Goal: Task Accomplishment & Management: Complete application form

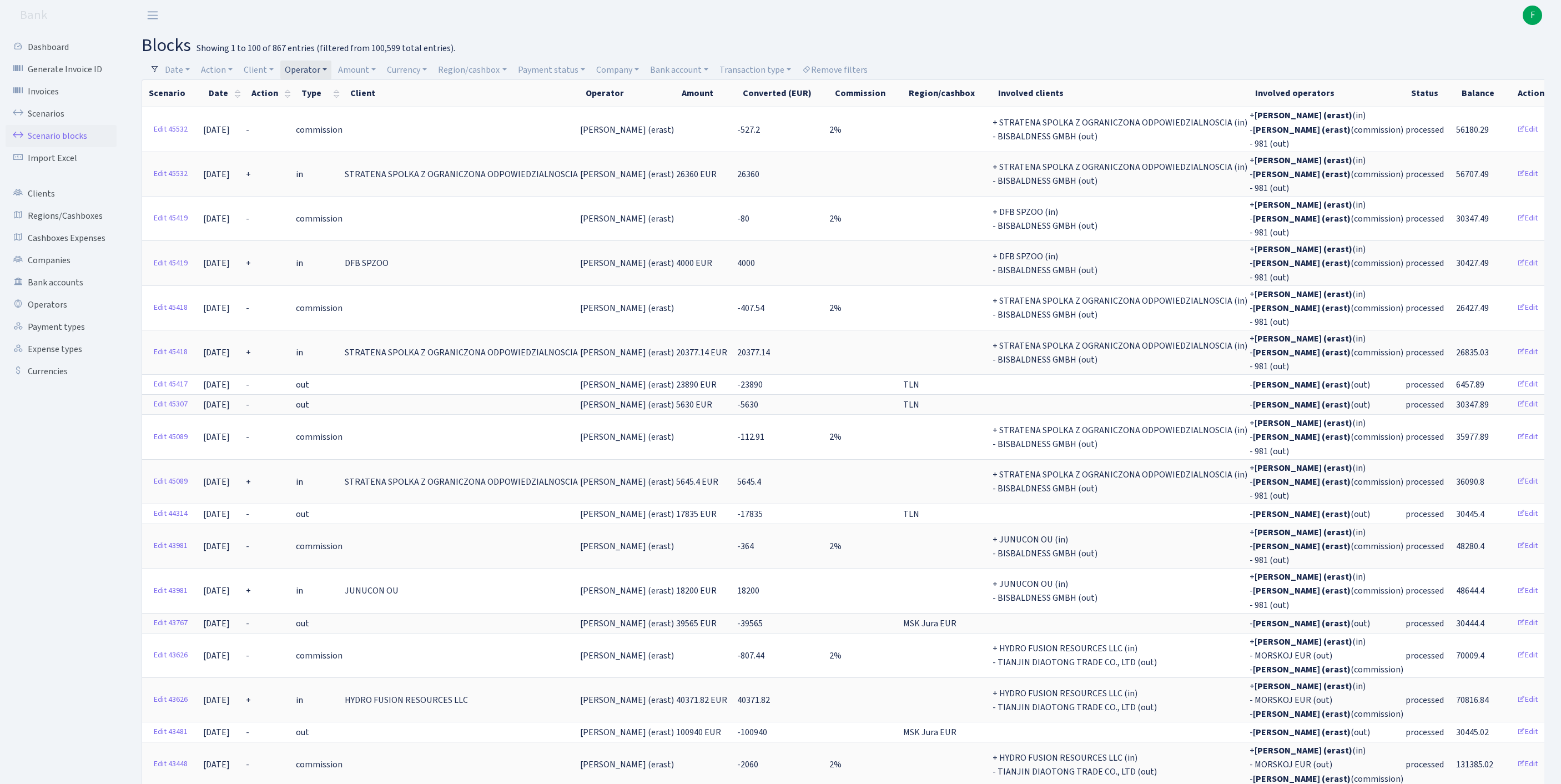
select select "100"
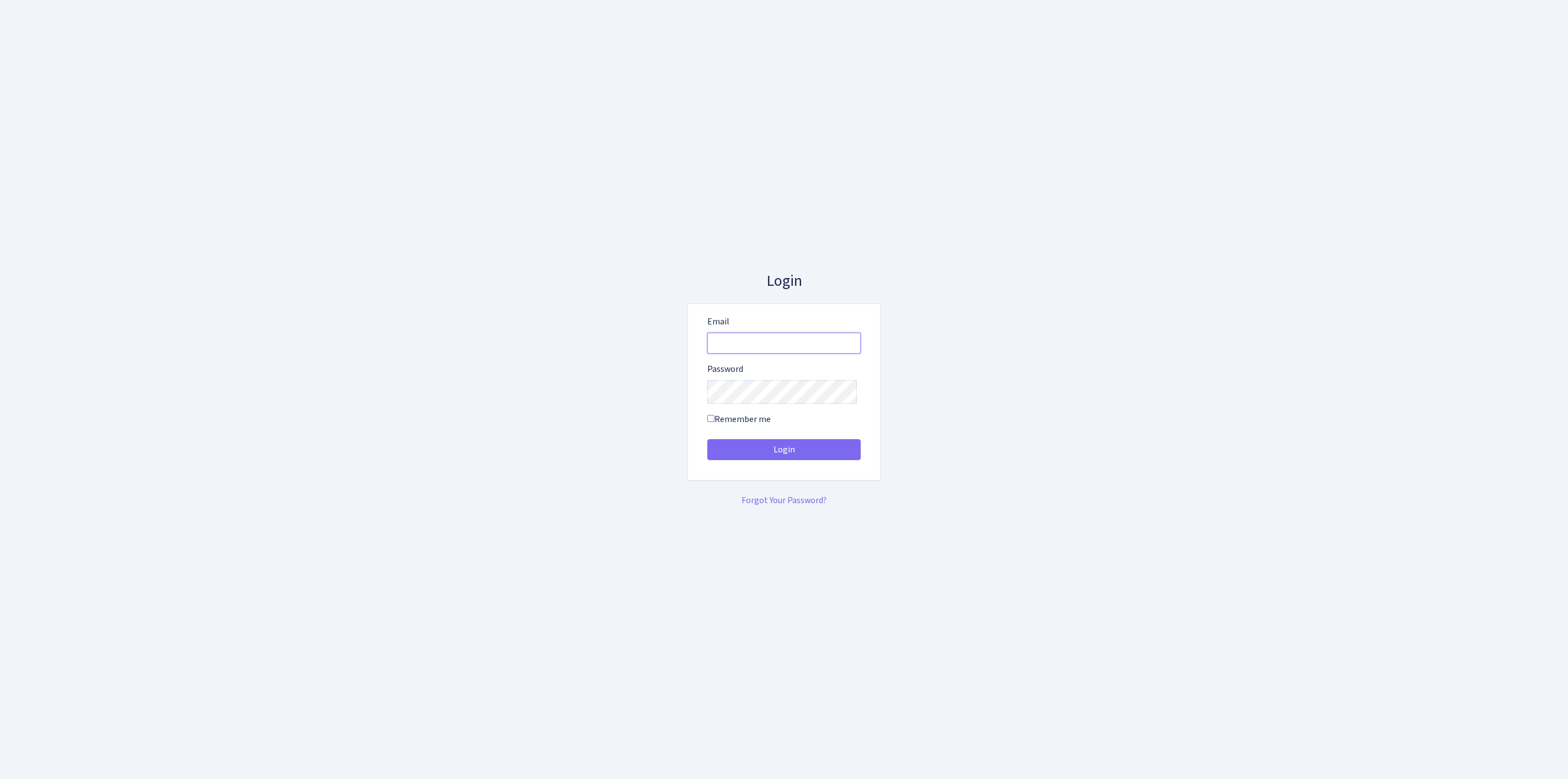
click at [733, 335] on input "Email" at bounding box center [784, 343] width 154 height 21
click at [843, 335] on input "es" at bounding box center [784, 343] width 154 height 21
type input "feitan@bank.com"
click at [784, 453] on button "Login" at bounding box center [784, 449] width 154 height 21
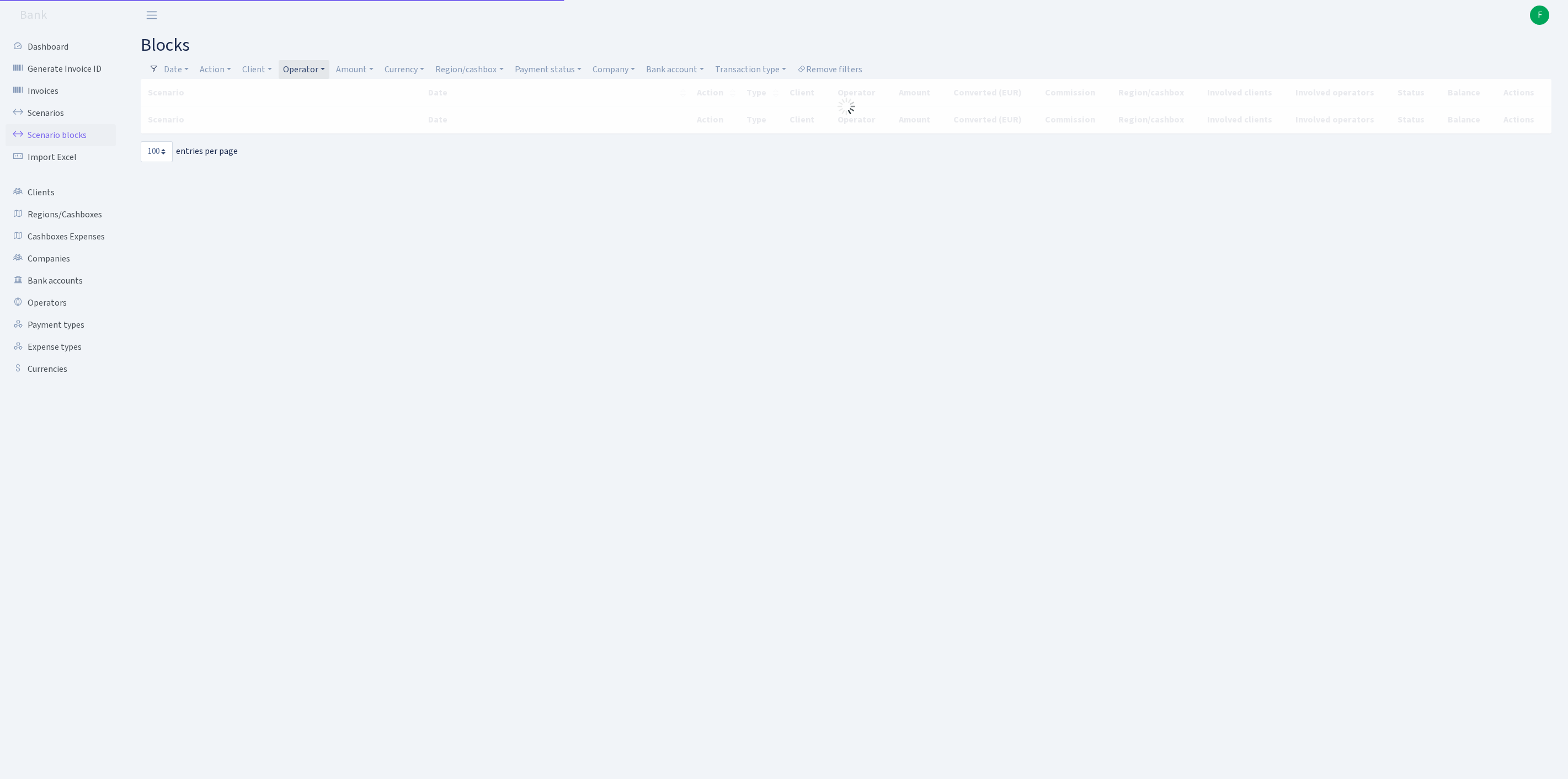
select select "100"
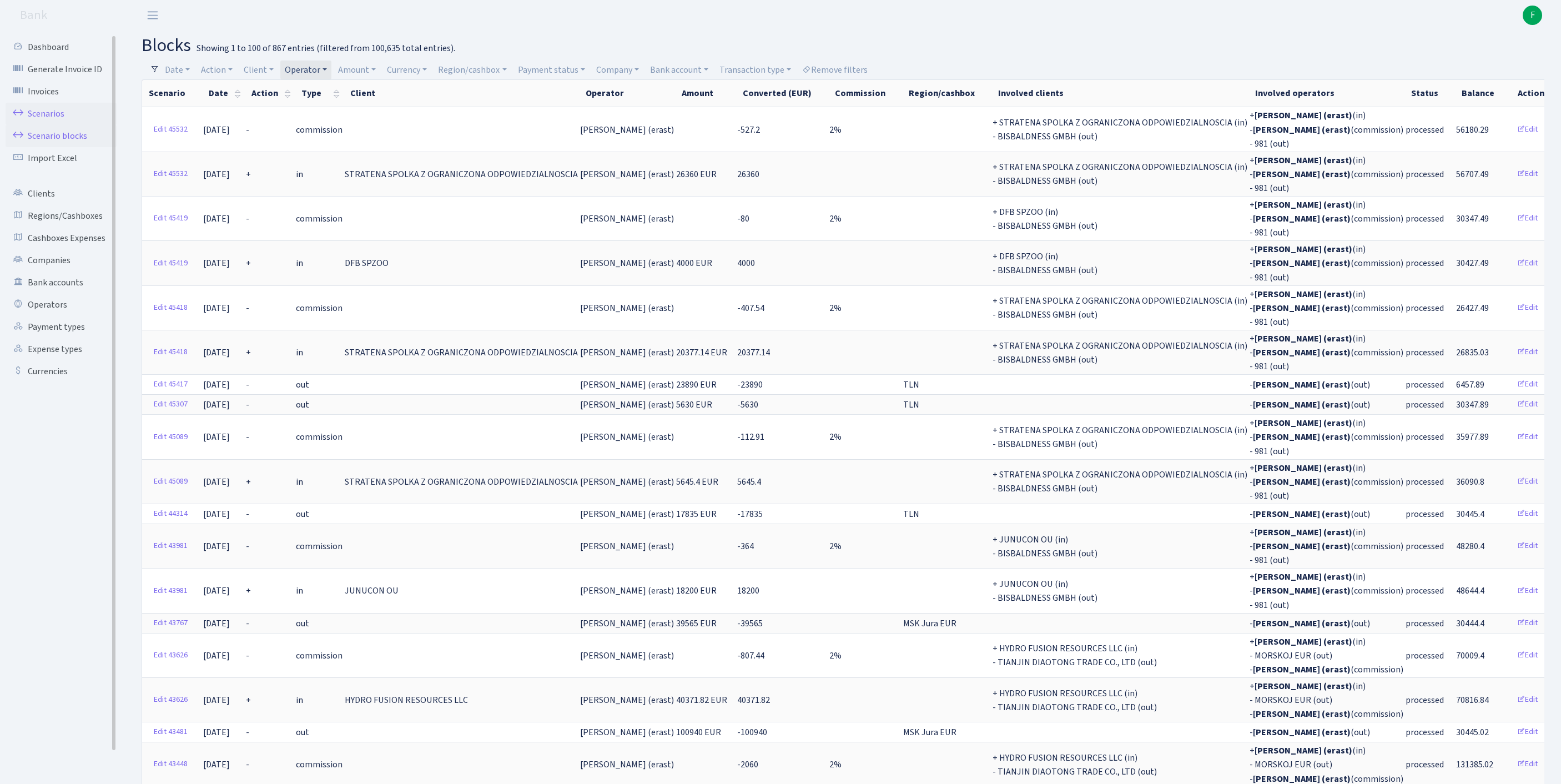
click at [51, 121] on link "Scenarios" at bounding box center [61, 114] width 111 height 22
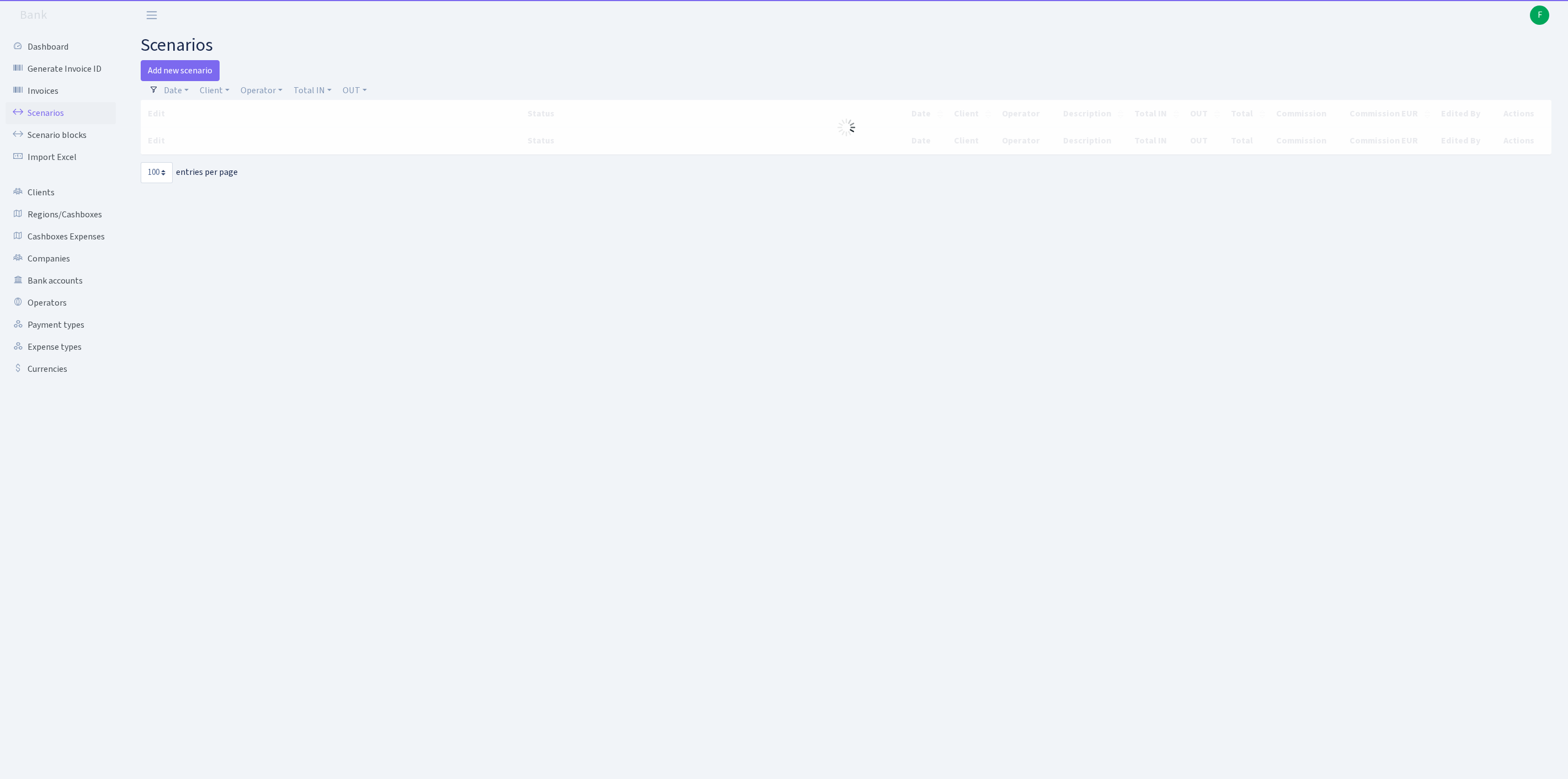
select select "100"
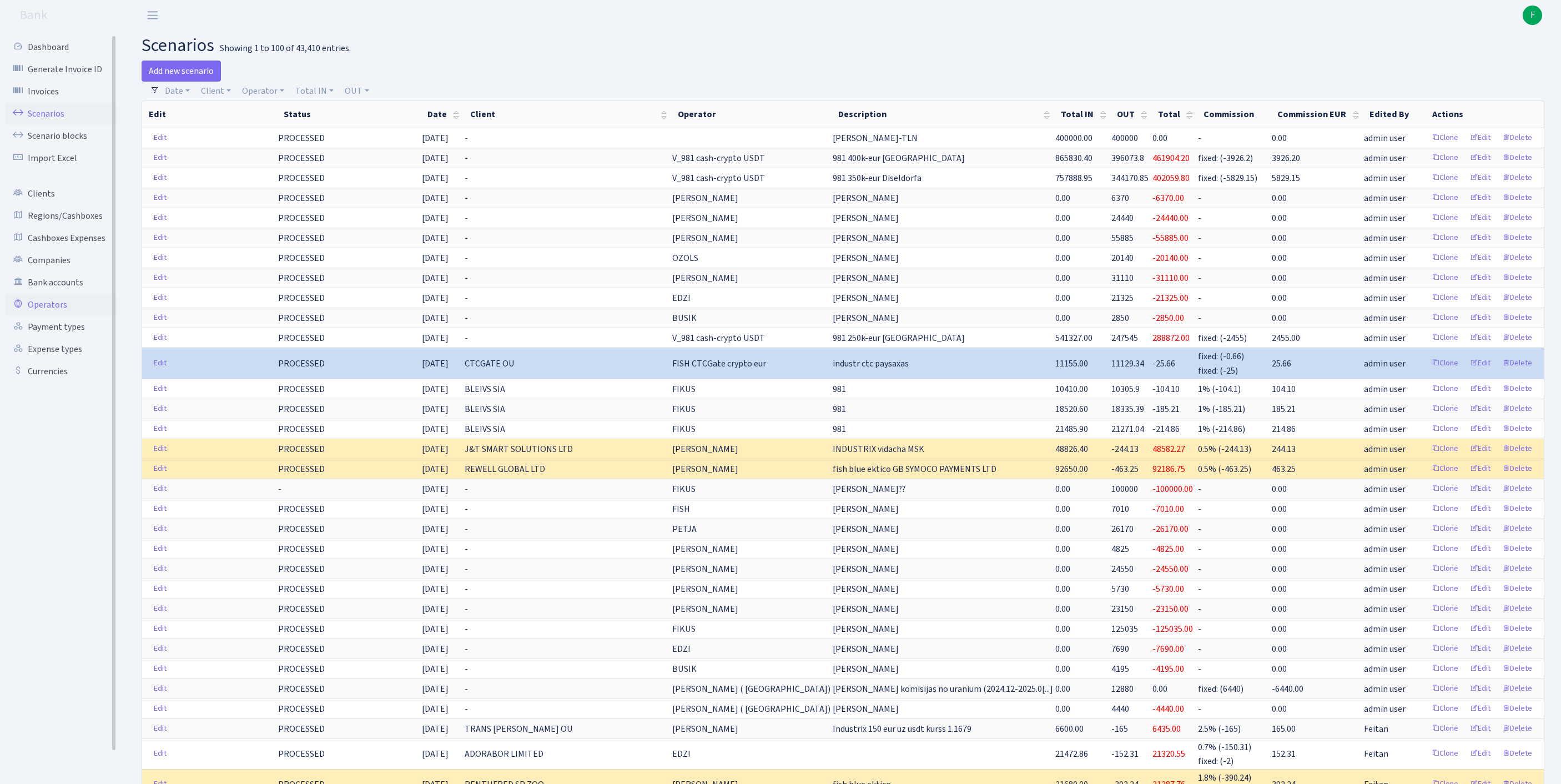
click at [58, 316] on link "Operators" at bounding box center [61, 305] width 111 height 22
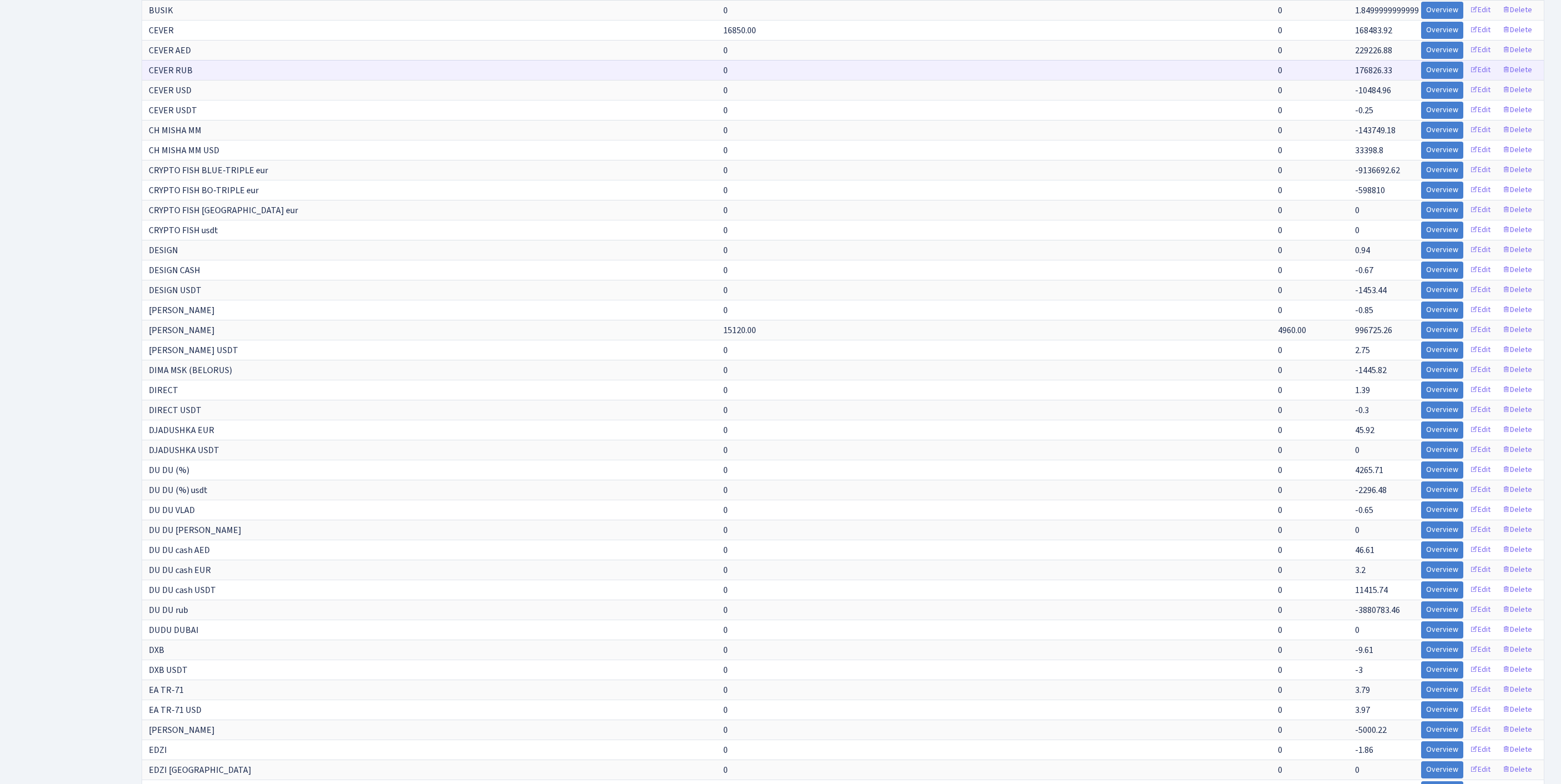
scroll to position [1943, 0]
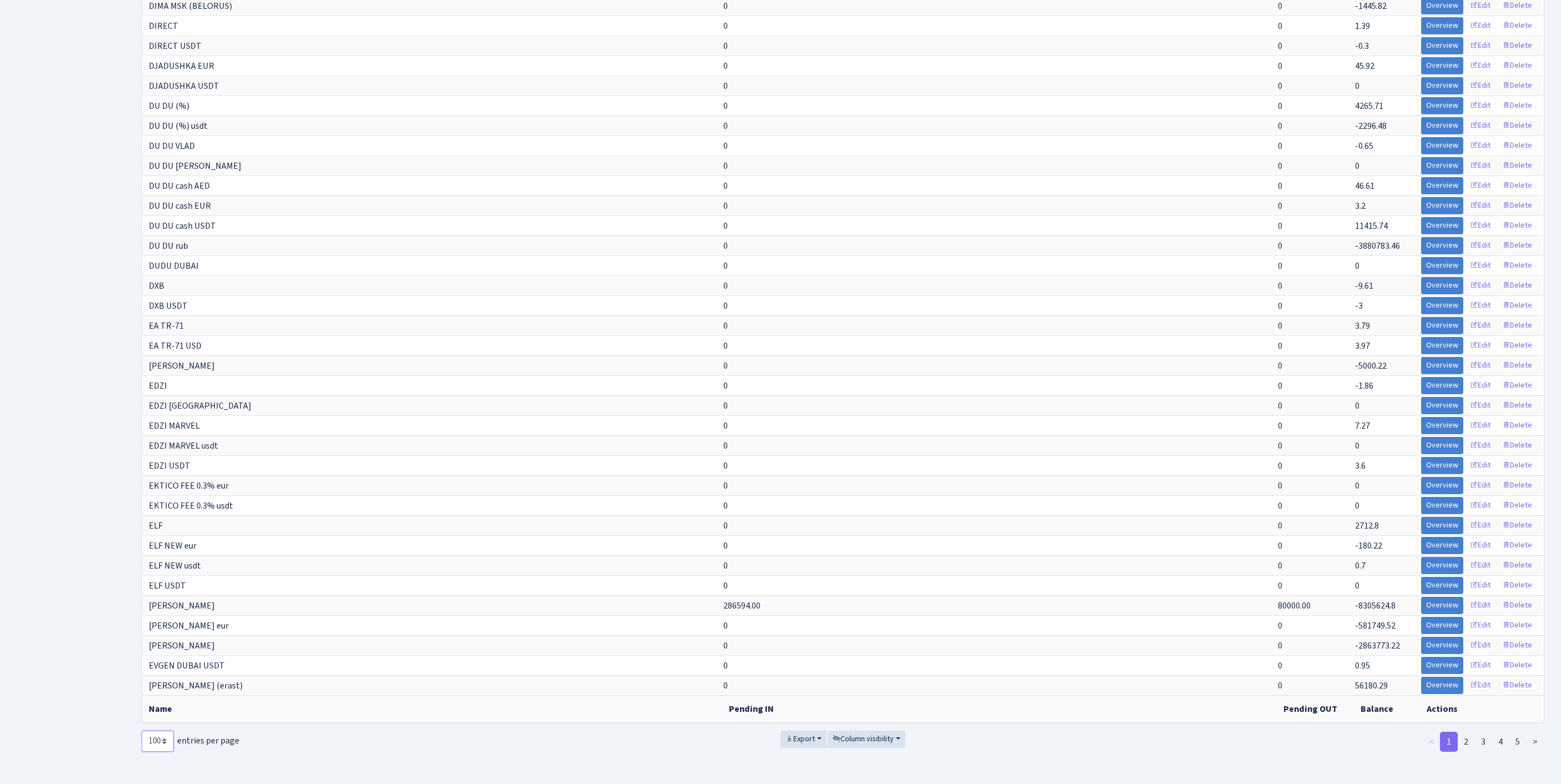
select select "-1"
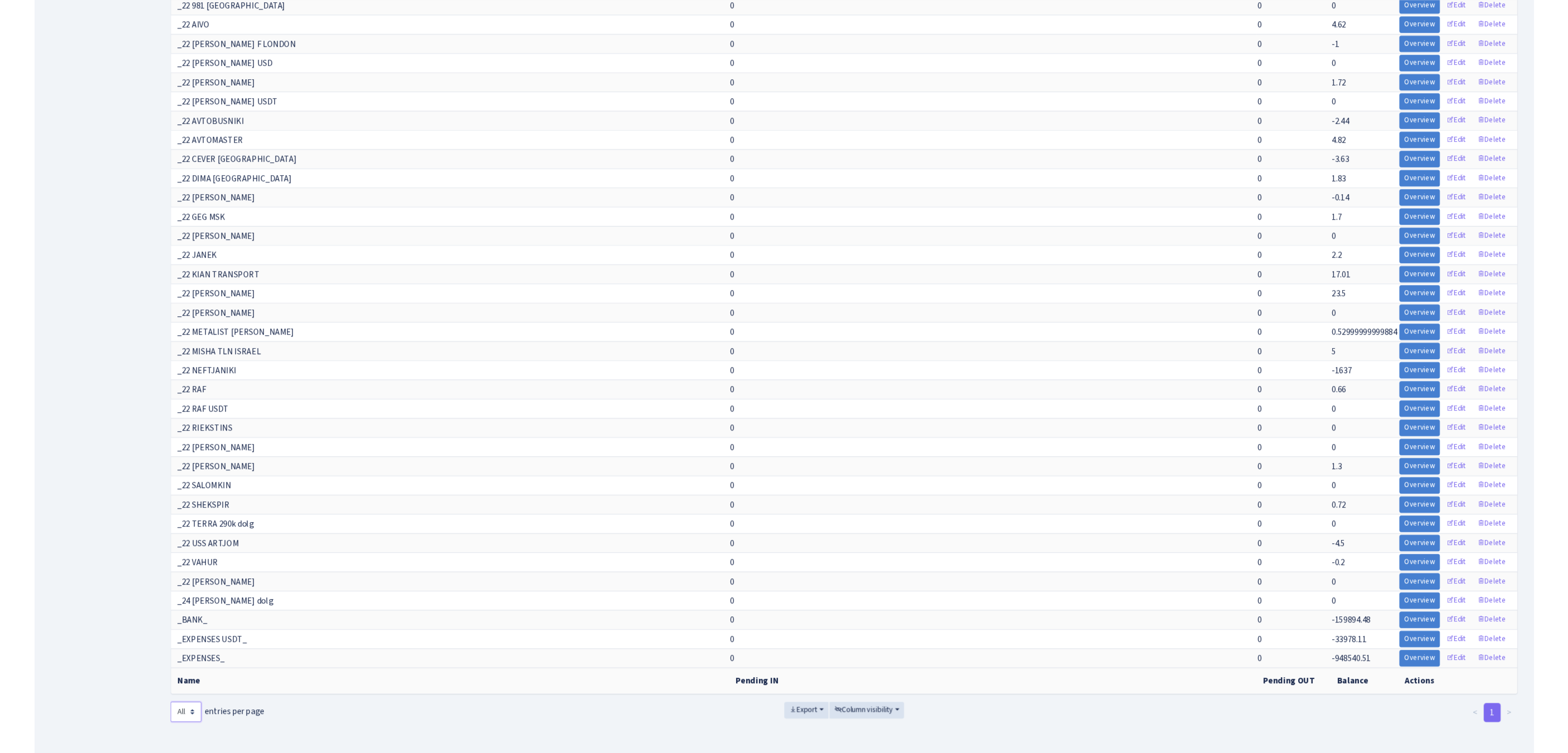
scroll to position [10184, 0]
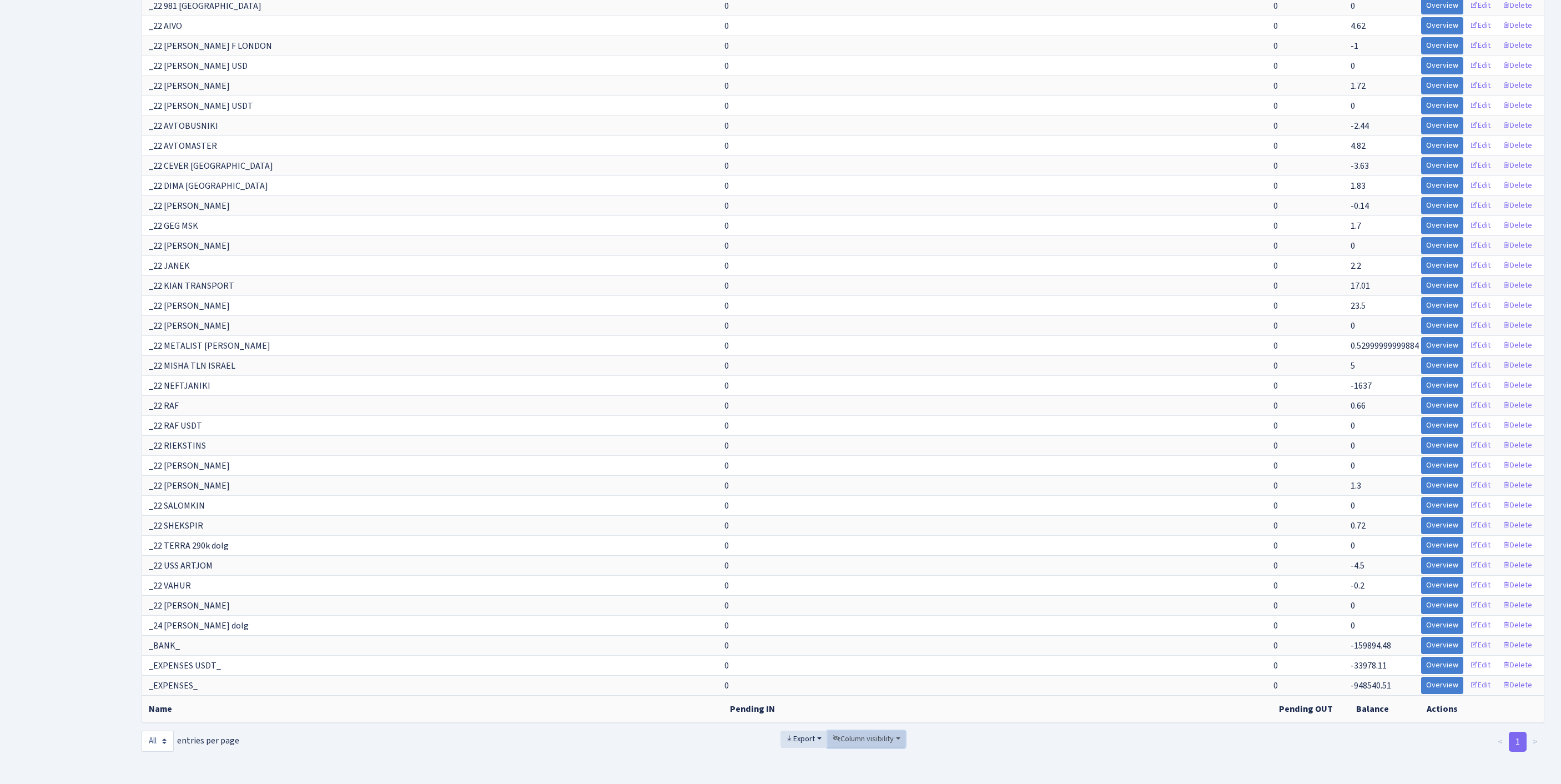
click at [864, 733] on span "Column visibility" at bounding box center [863, 738] width 61 height 11
click at [865, 671] on span "Pending IN" at bounding box center [860, 676] width 38 height 12
click at [876, 687] on span "Pending OUT" at bounding box center [864, 693] width 47 height 12
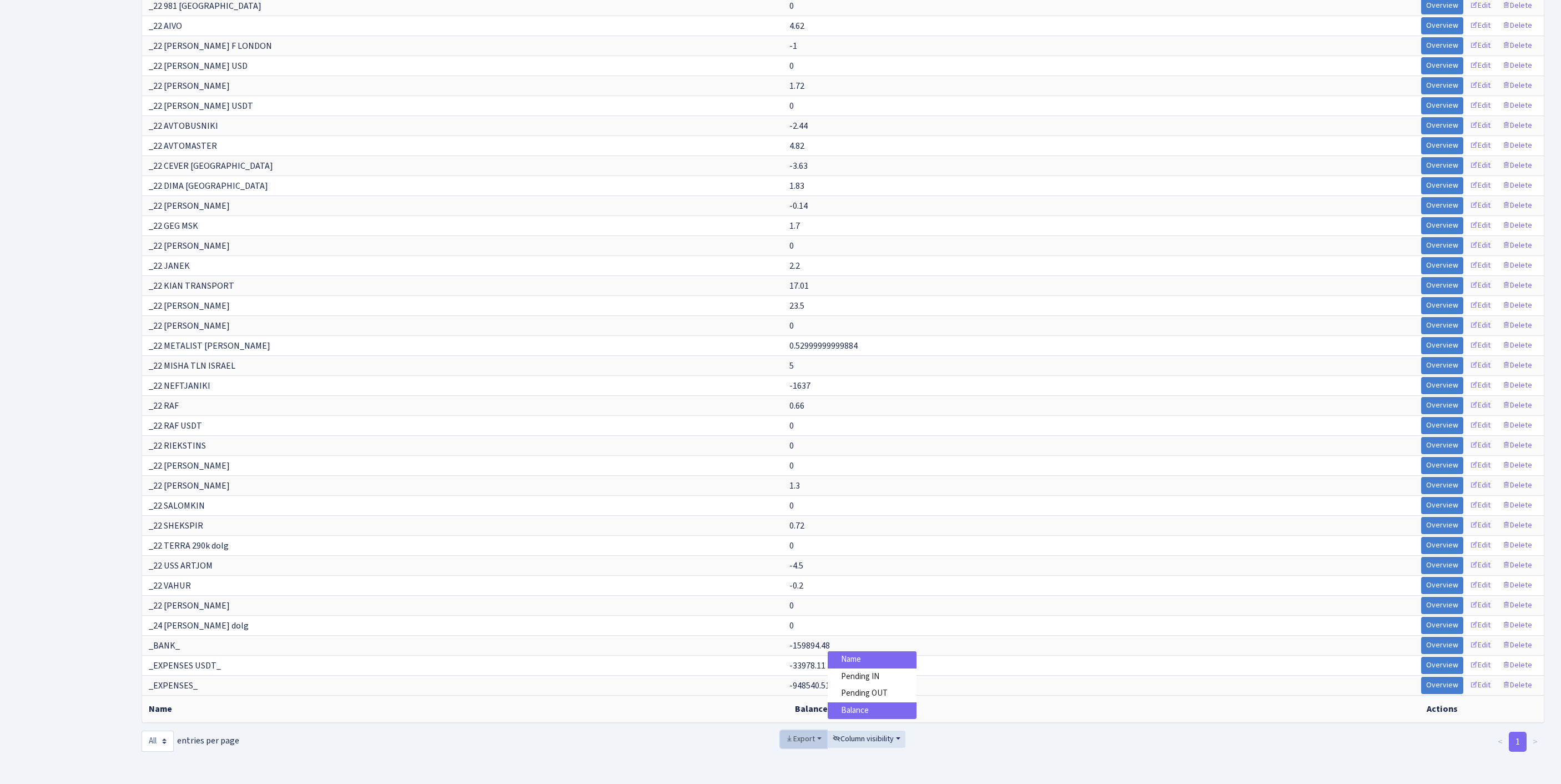
click at [785, 733] on span "Export" at bounding box center [800, 738] width 29 height 11
click at [794, 651] on span "Excel" at bounding box center [803, 657] width 18 height 12
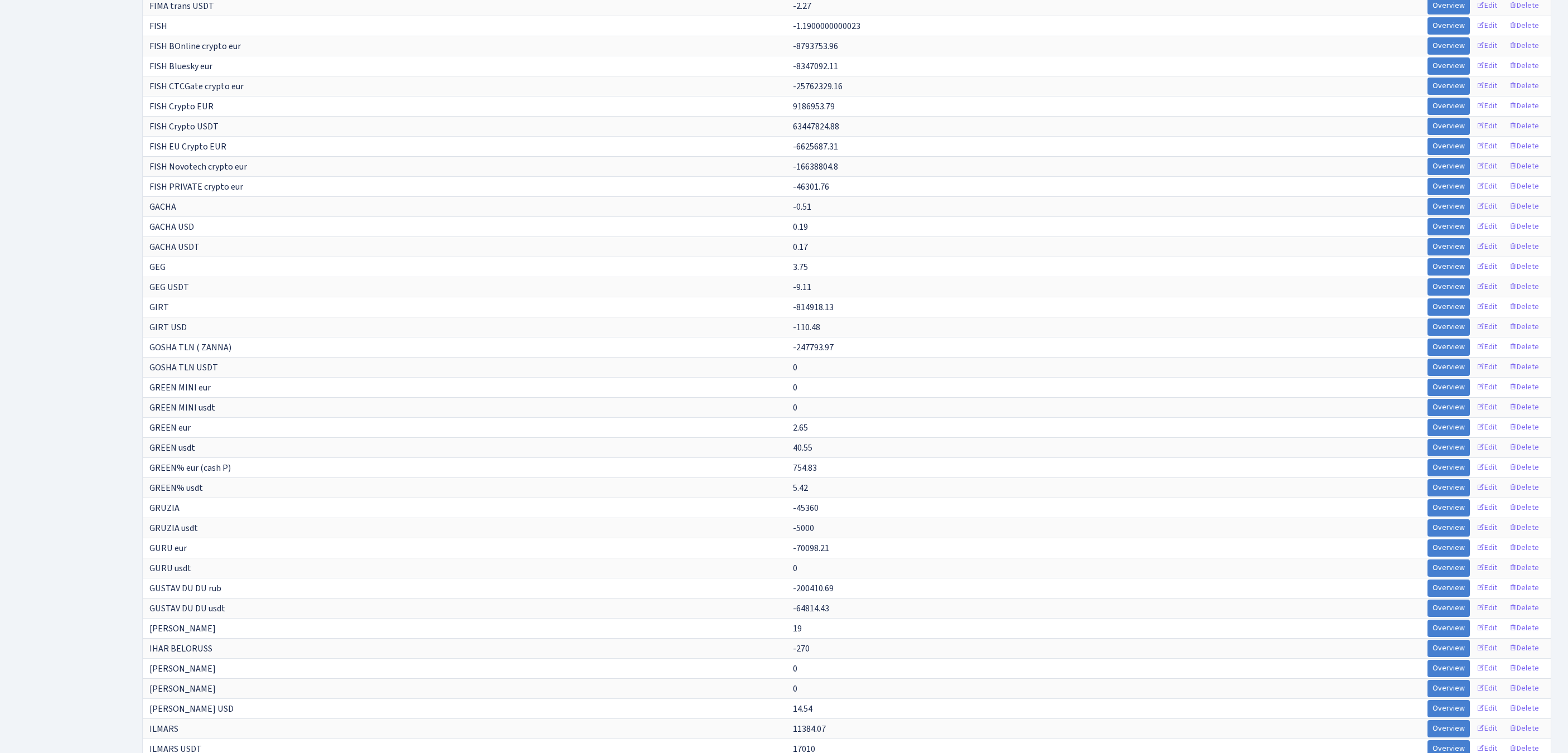
scroll to position [733, 0]
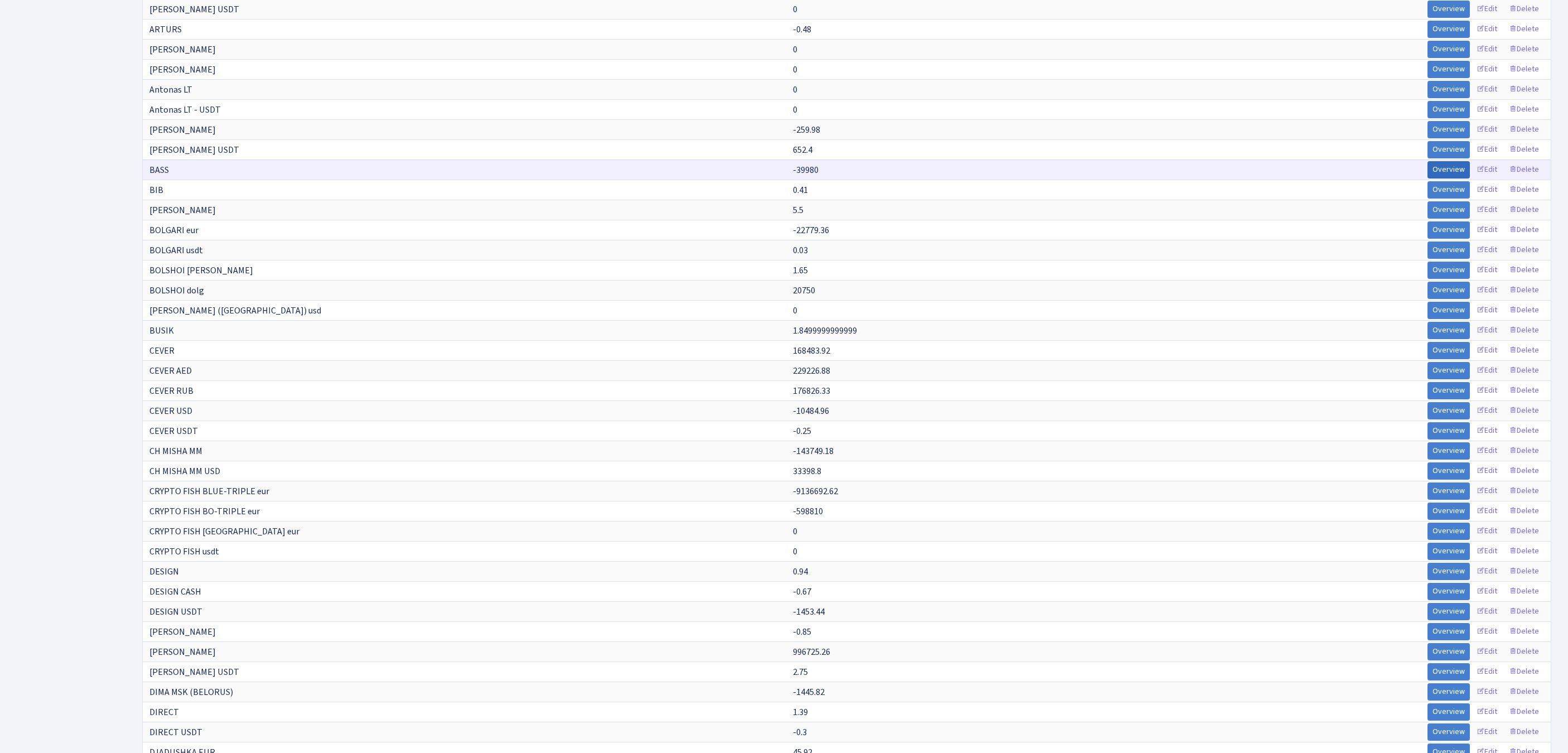
click at [1427, 179] on link "Overview" at bounding box center [1448, 170] width 43 height 17
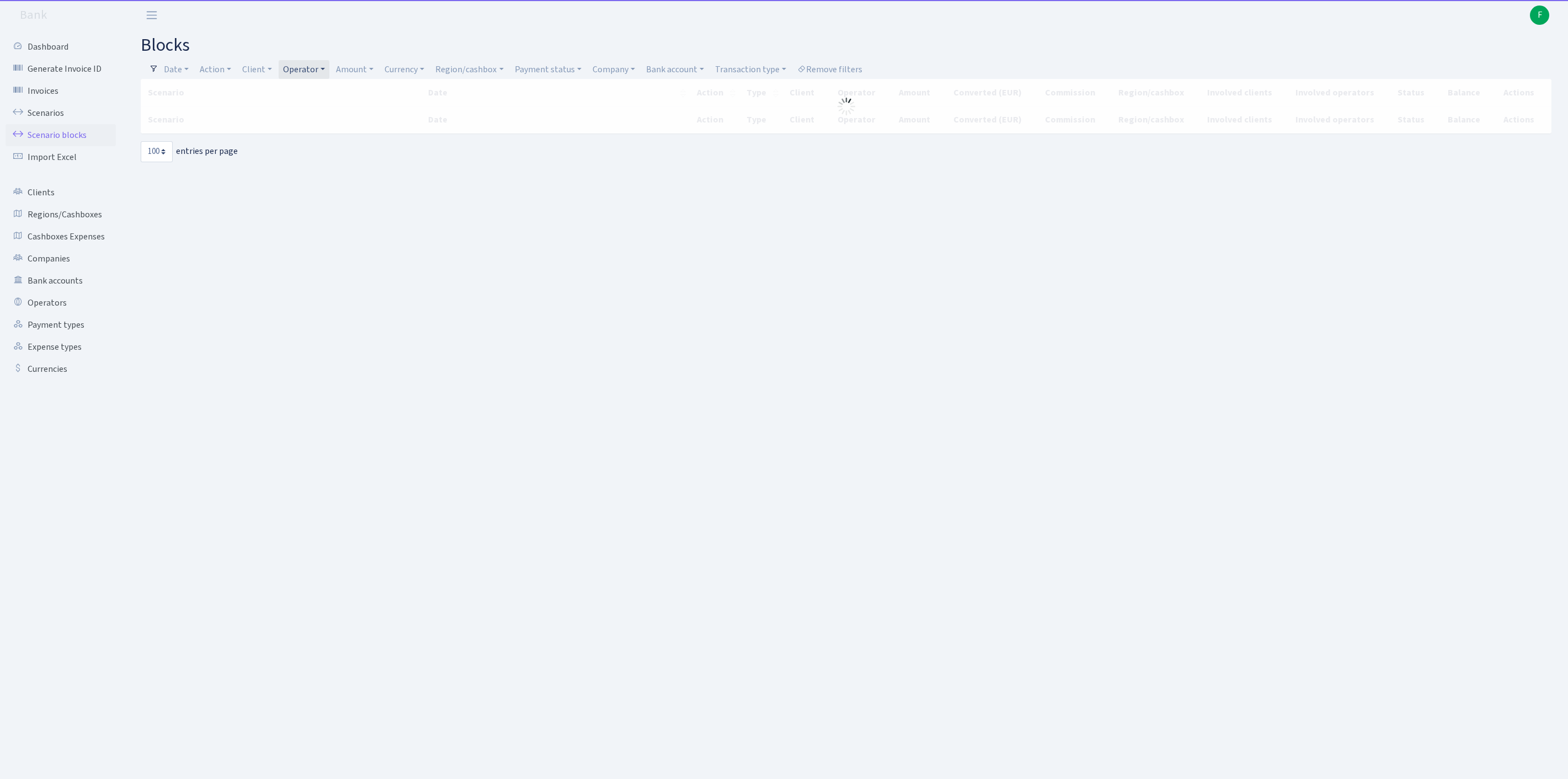
select select "100"
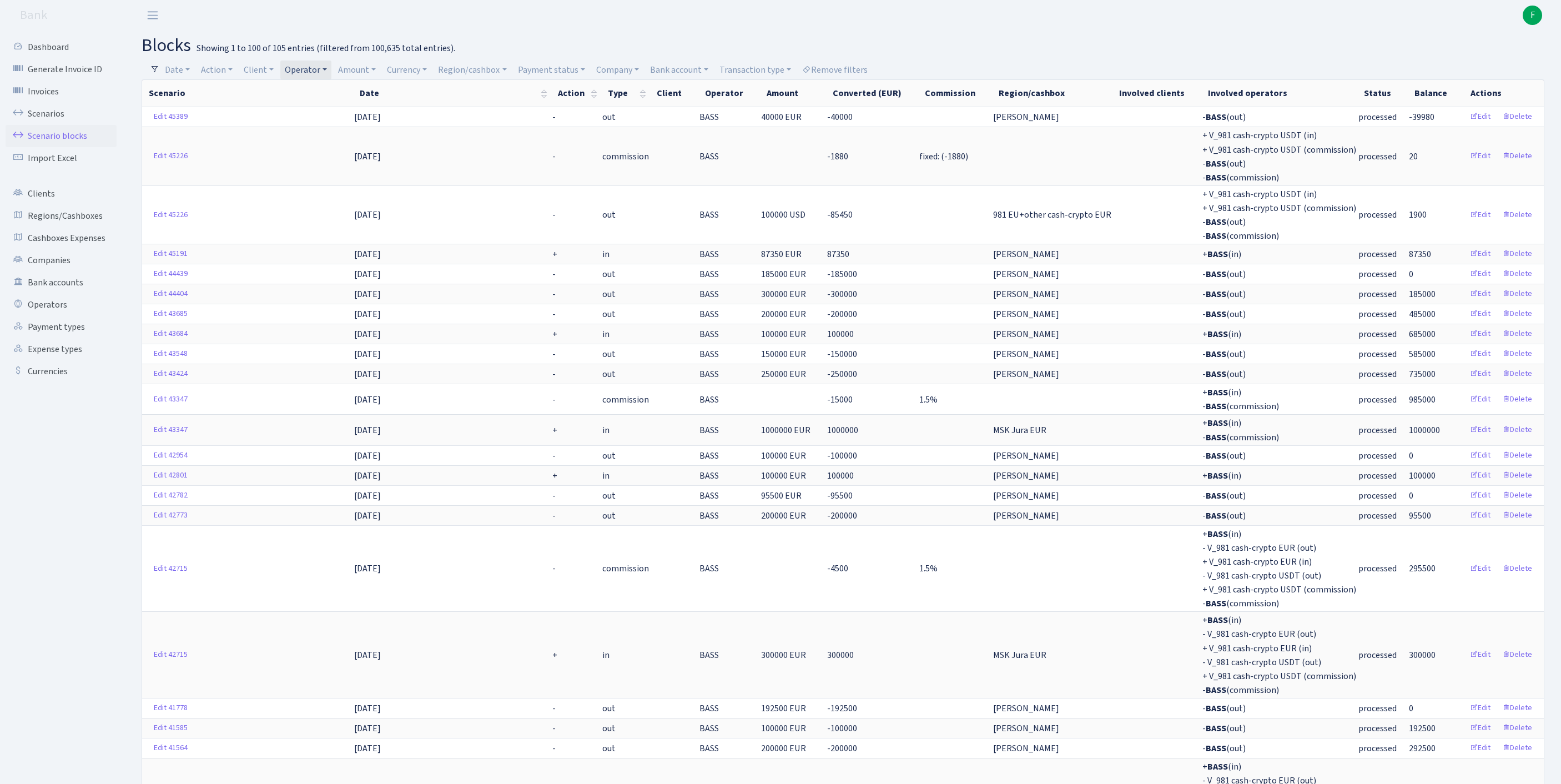
click at [331, 66] on link "Operator" at bounding box center [306, 70] width 51 height 19
click at [350, 107] on input "search" at bounding box center [330, 109] width 92 height 17
type input "kostj"
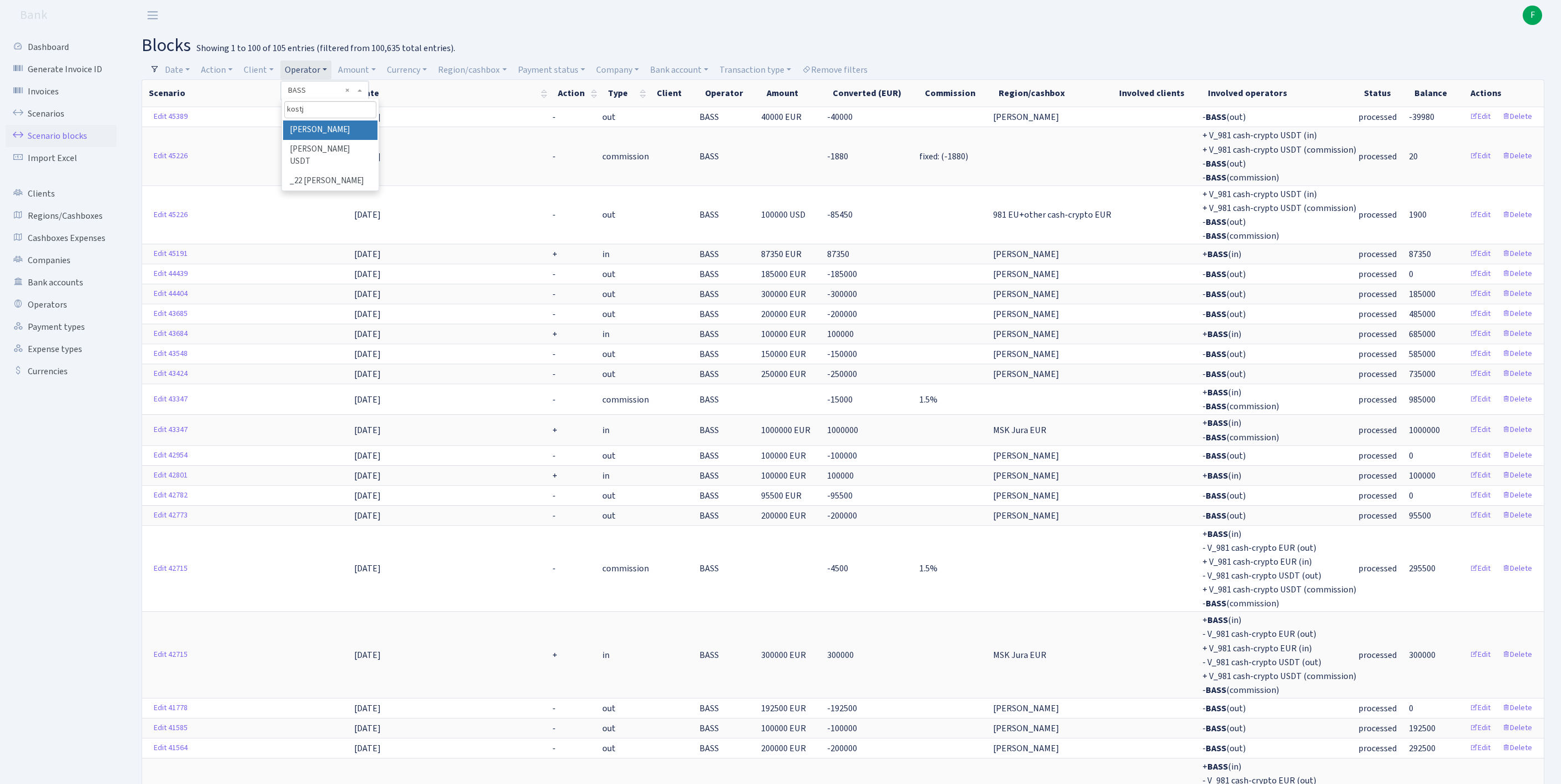
click at [375, 137] on li "[PERSON_NAME]" at bounding box center [330, 130] width 95 height 20
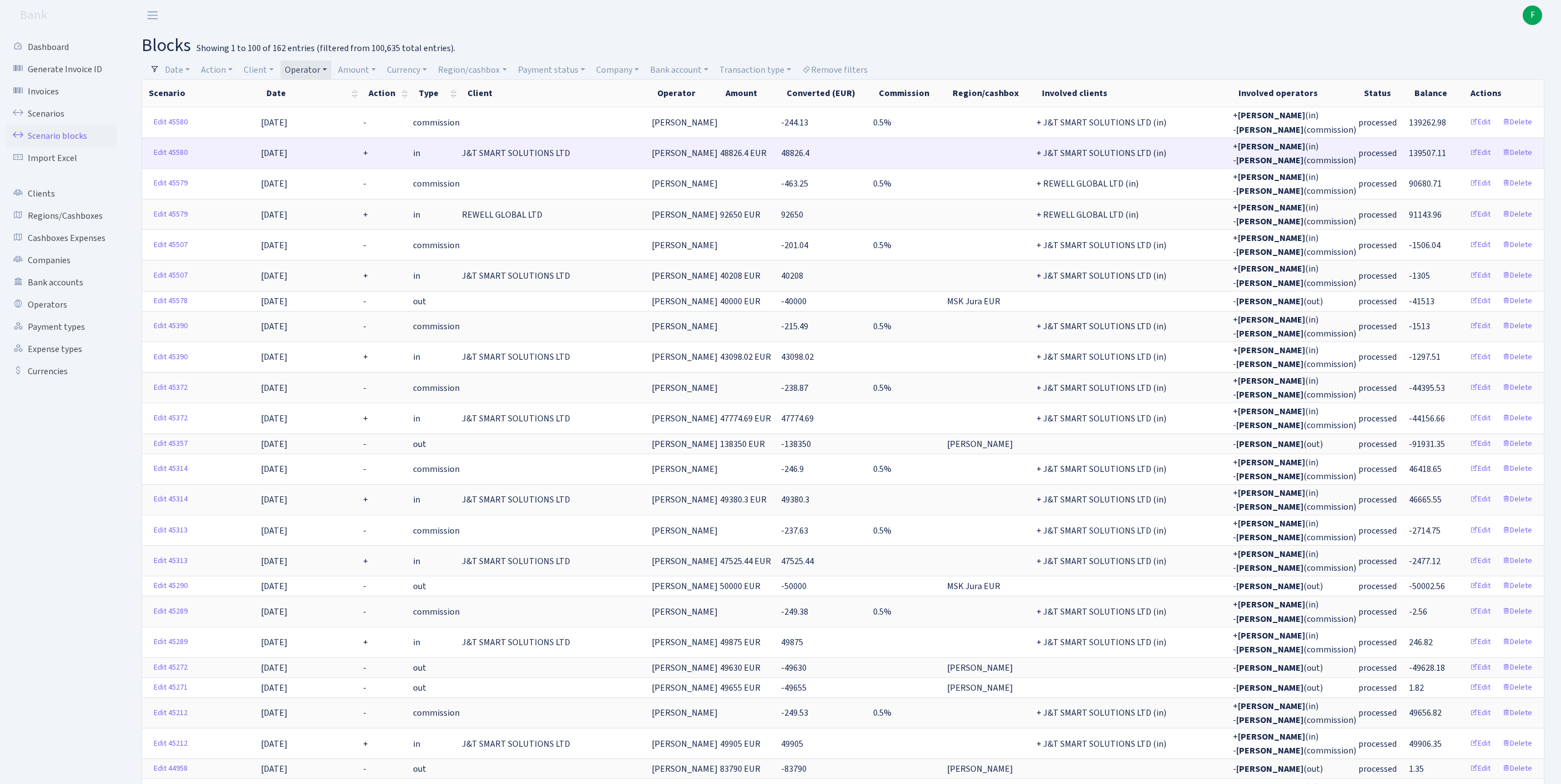
click at [814, 162] on td "48826.4" at bounding box center [826, 152] width 92 height 31
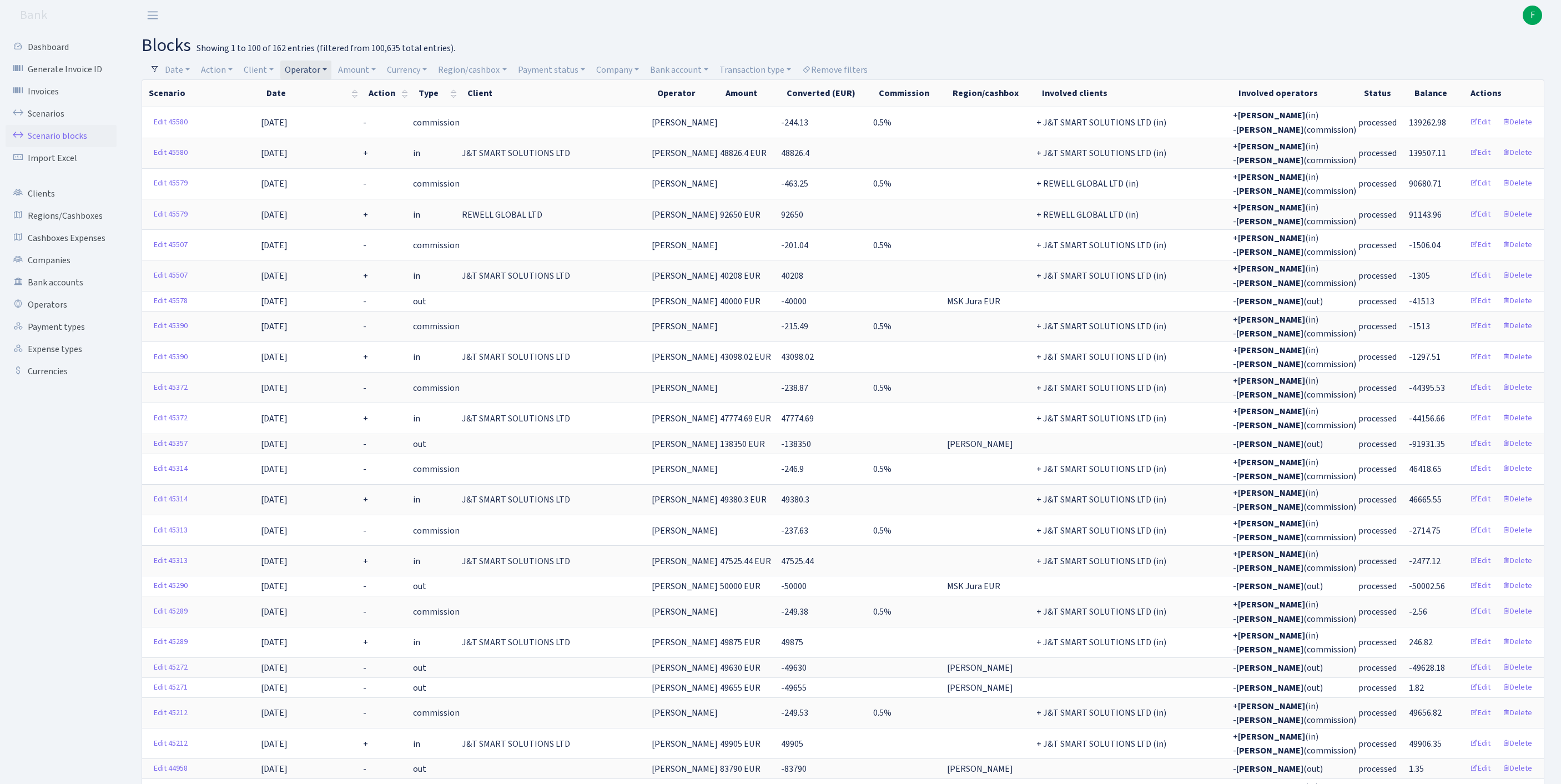
click at [331, 65] on link "Operator" at bounding box center [306, 70] width 51 height 19
click at [349, 110] on input "search" at bounding box center [330, 109] width 92 height 17
type input "FIKU"
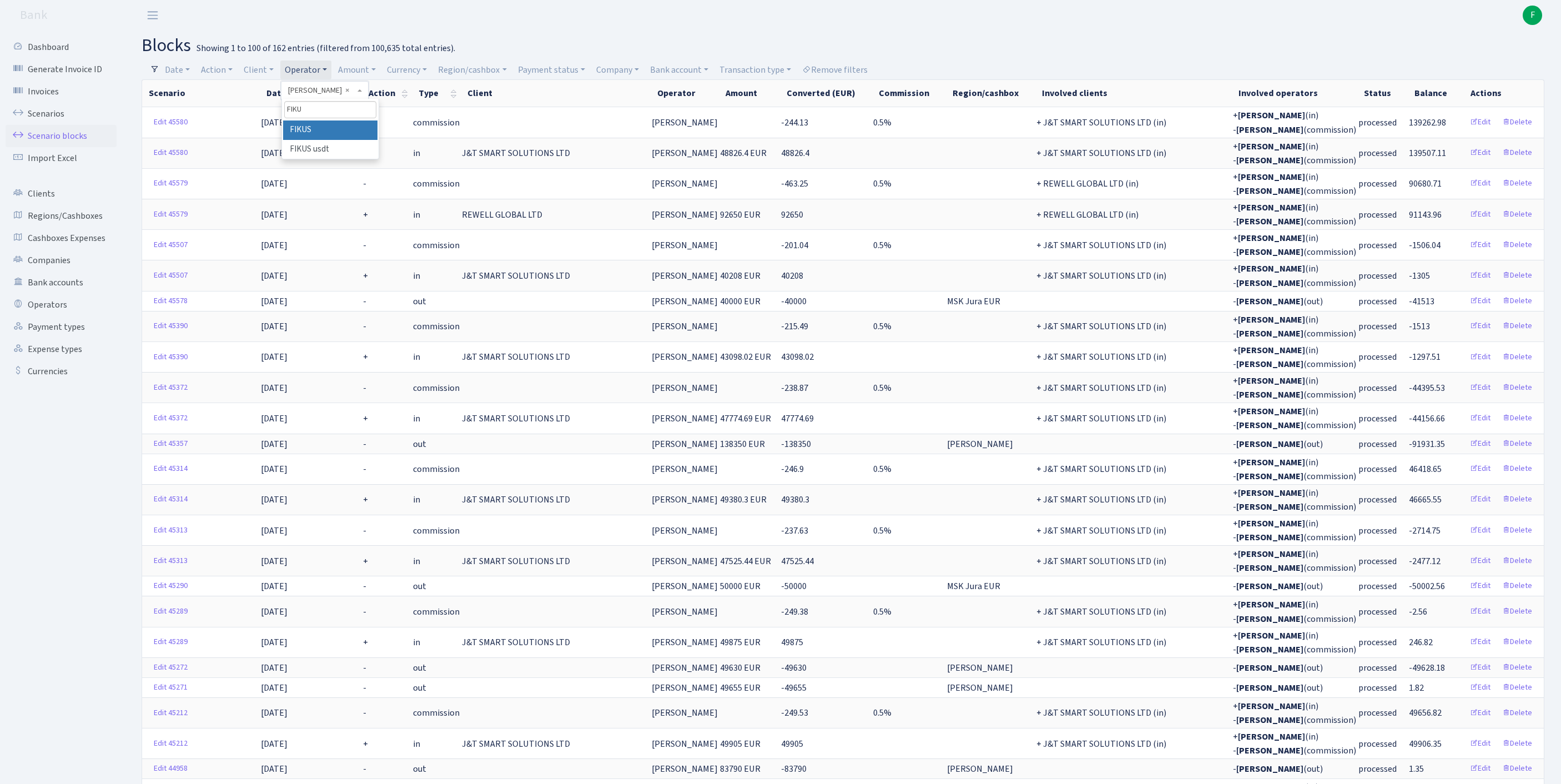
click at [365, 139] on li "FIKUS" at bounding box center [330, 130] width 95 height 20
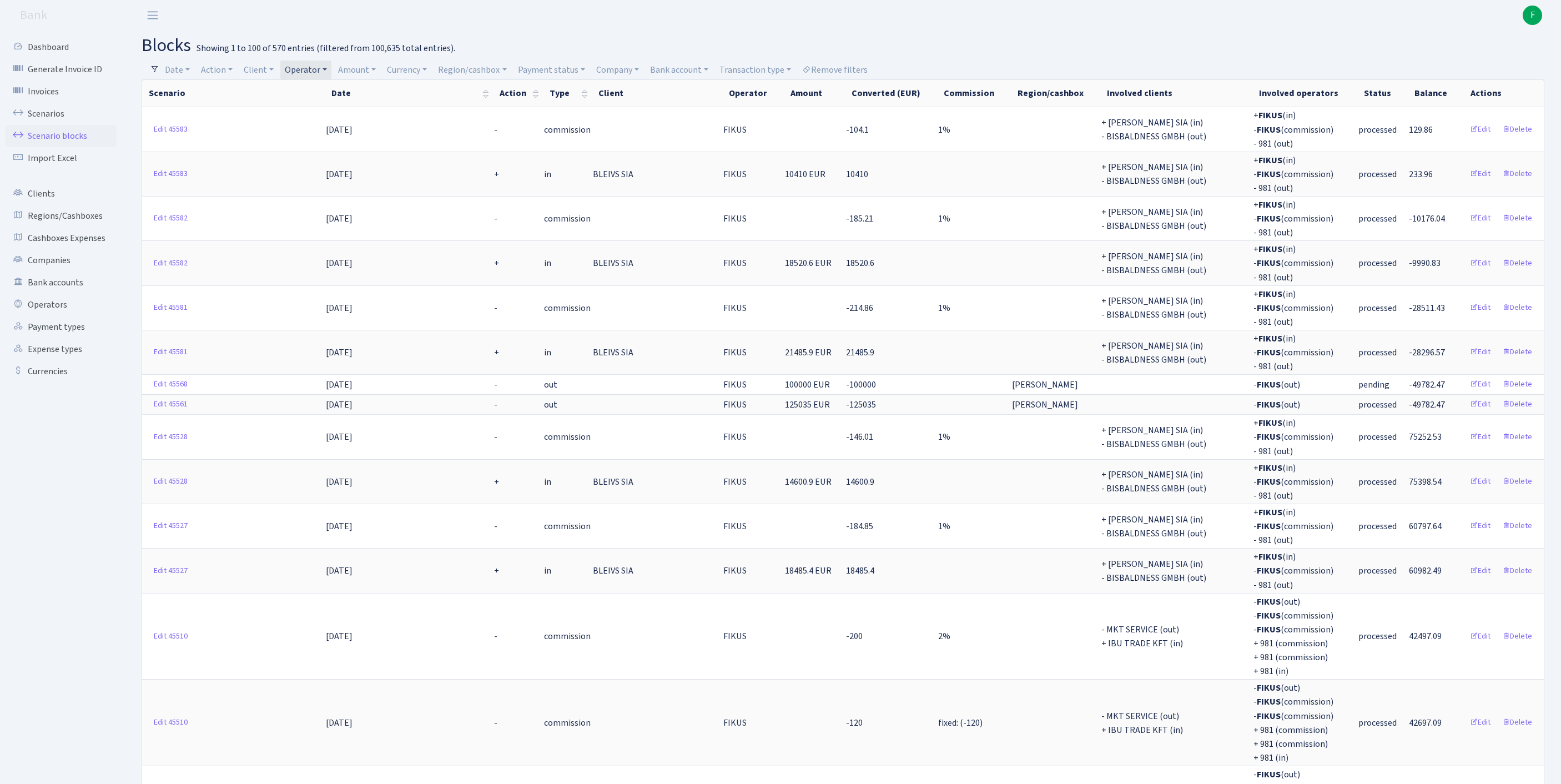
click at [331, 71] on link "Operator" at bounding box center [306, 70] width 51 height 19
click at [351, 117] on input "search" at bounding box center [330, 109] width 92 height 17
type input "PETJ"
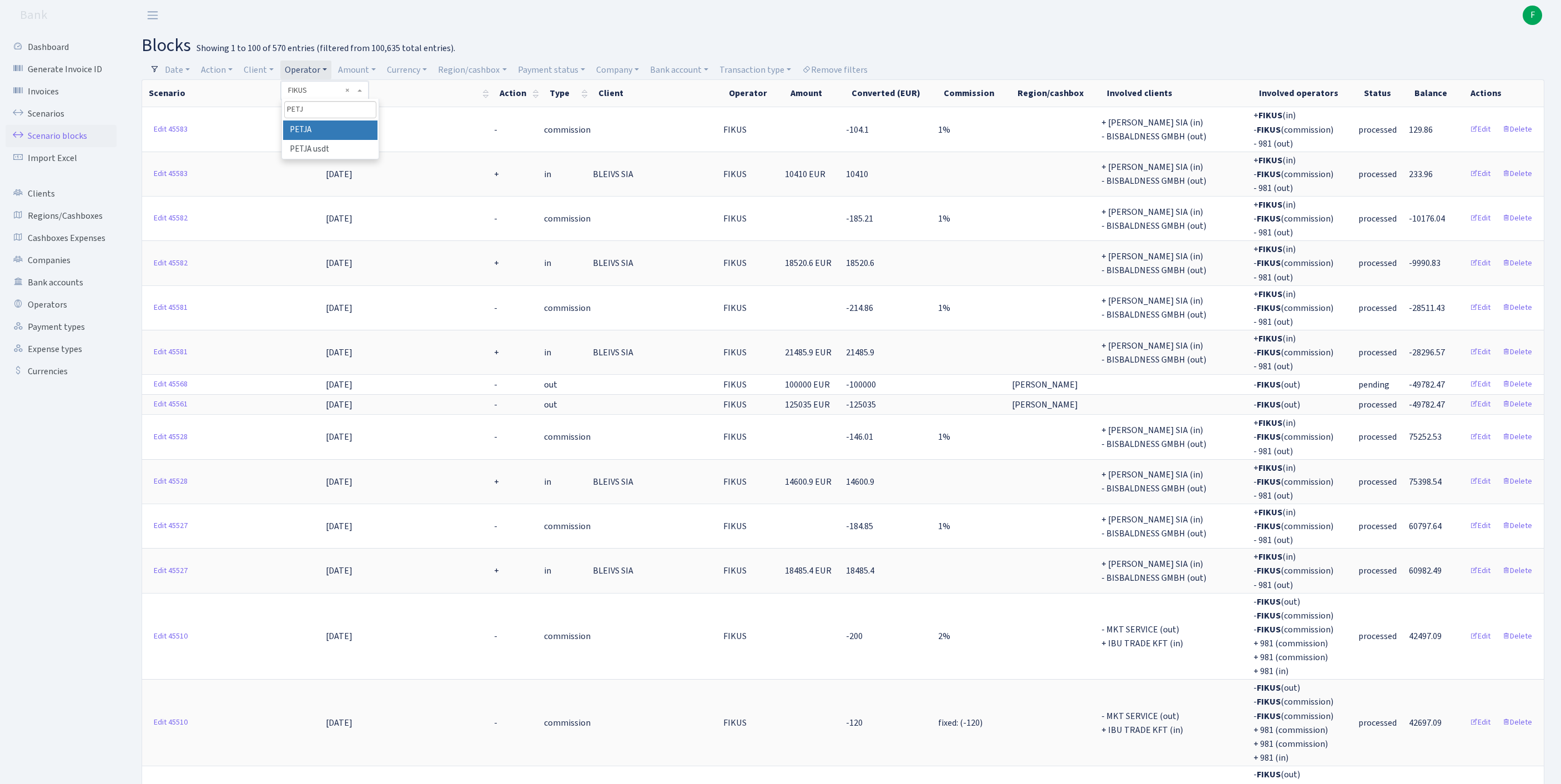
click at [364, 139] on li "PETJA" at bounding box center [330, 130] width 95 height 20
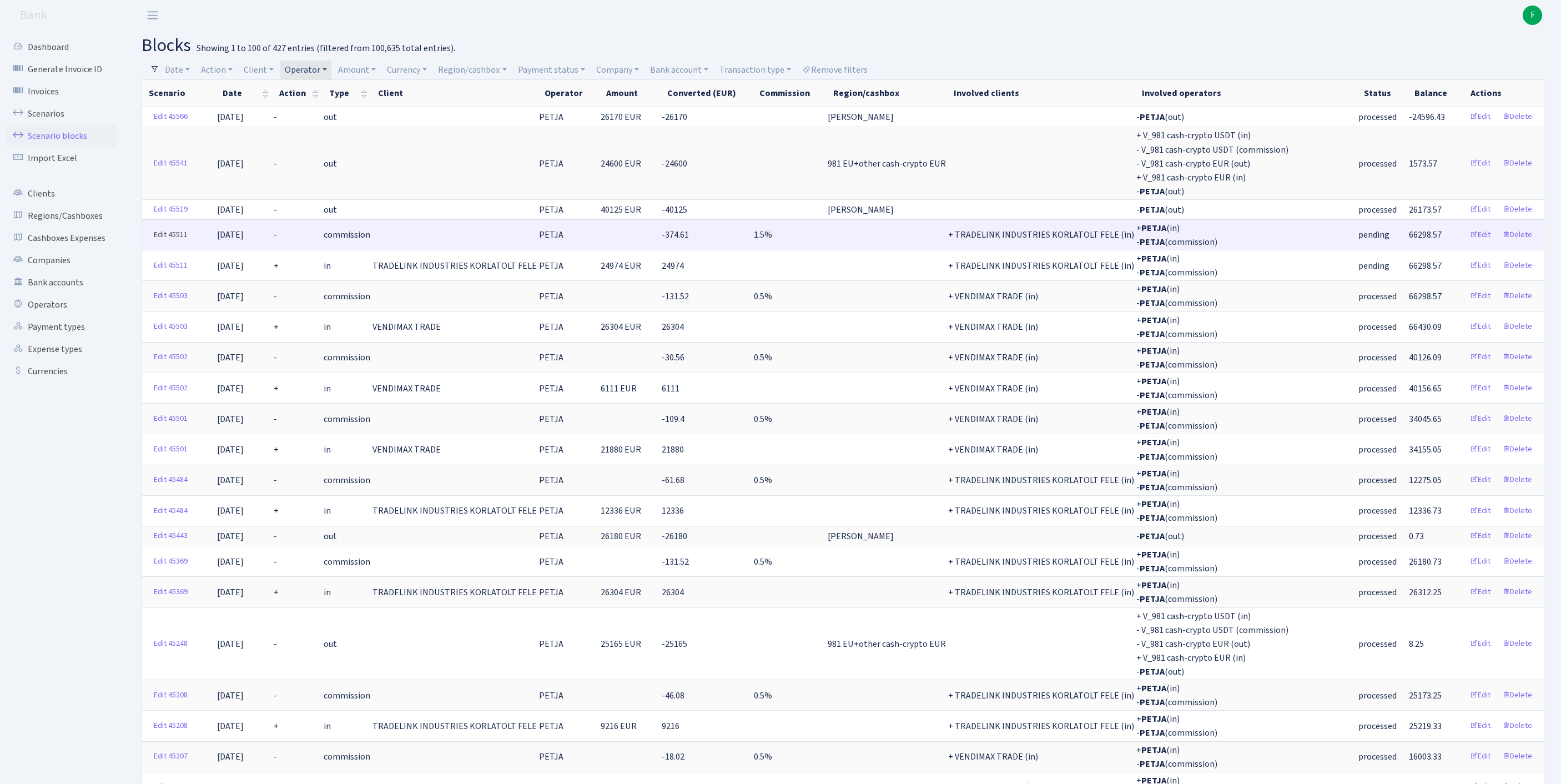
click at [164, 244] on link "Edit 45511" at bounding box center [170, 235] width 44 height 17
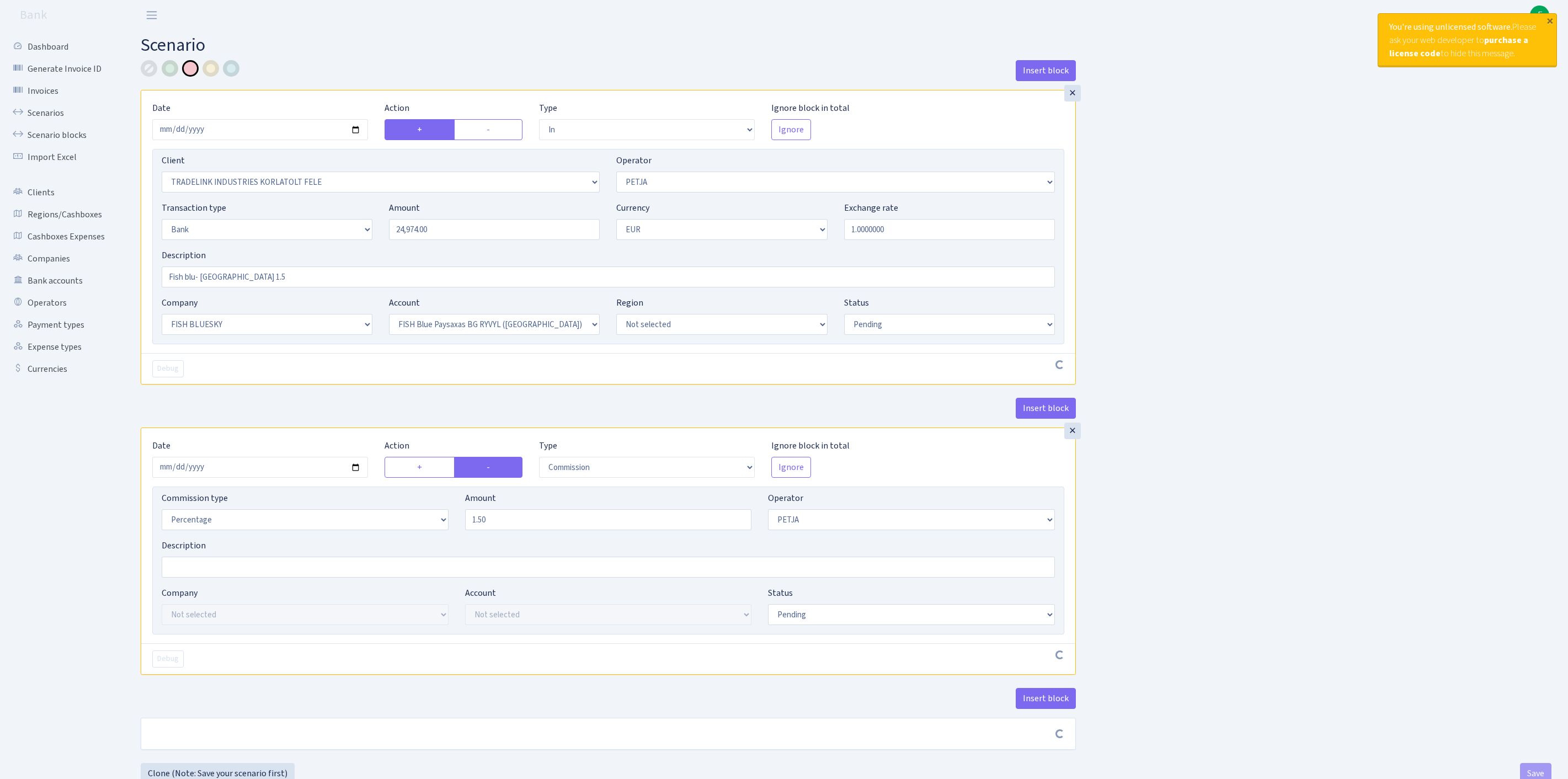
select select "in"
select select "3051"
select select "392"
select select "2"
select select "1"
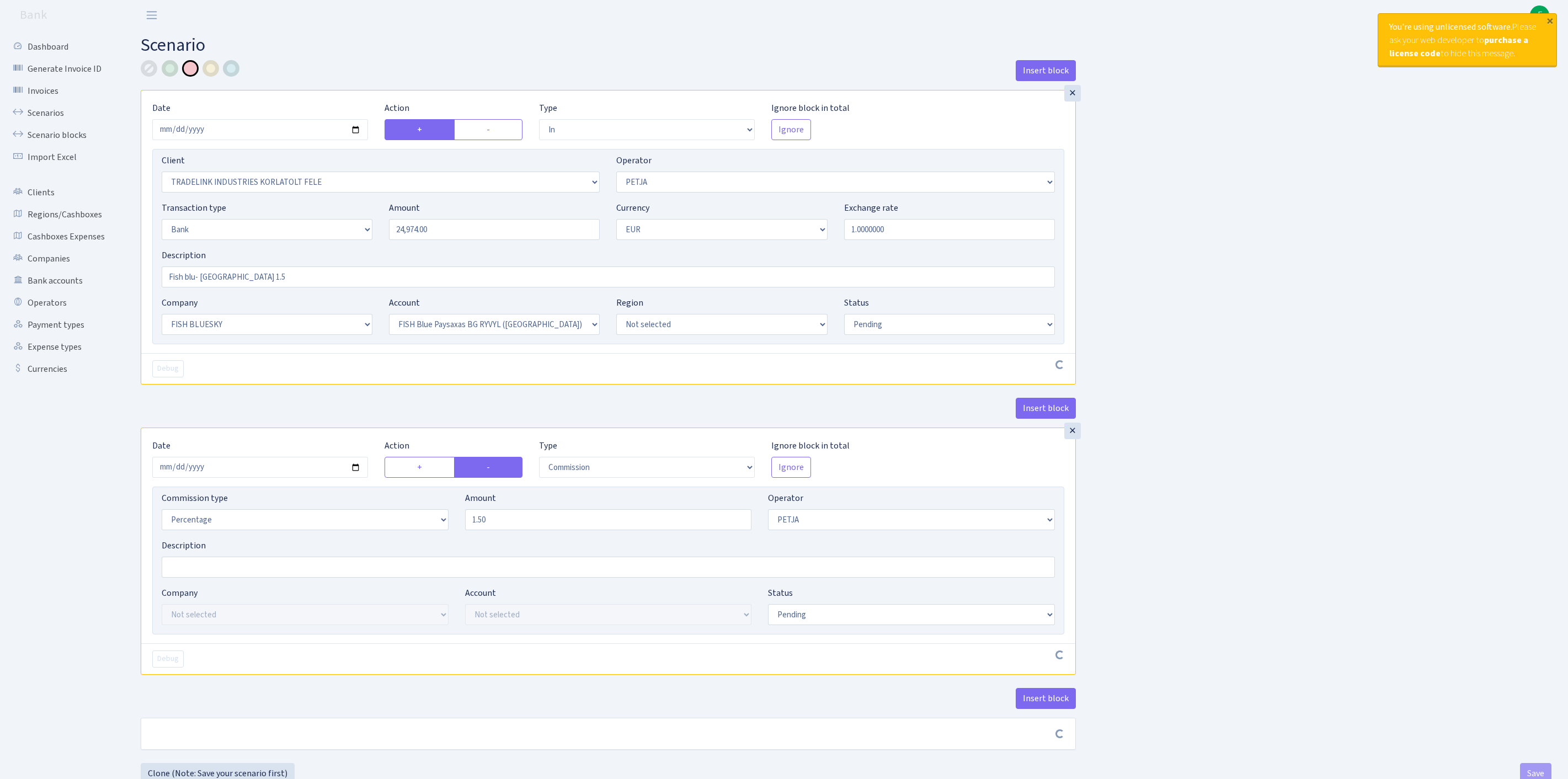
select select "23"
select select "68"
select select "pending"
select select "commission"
select select "392"
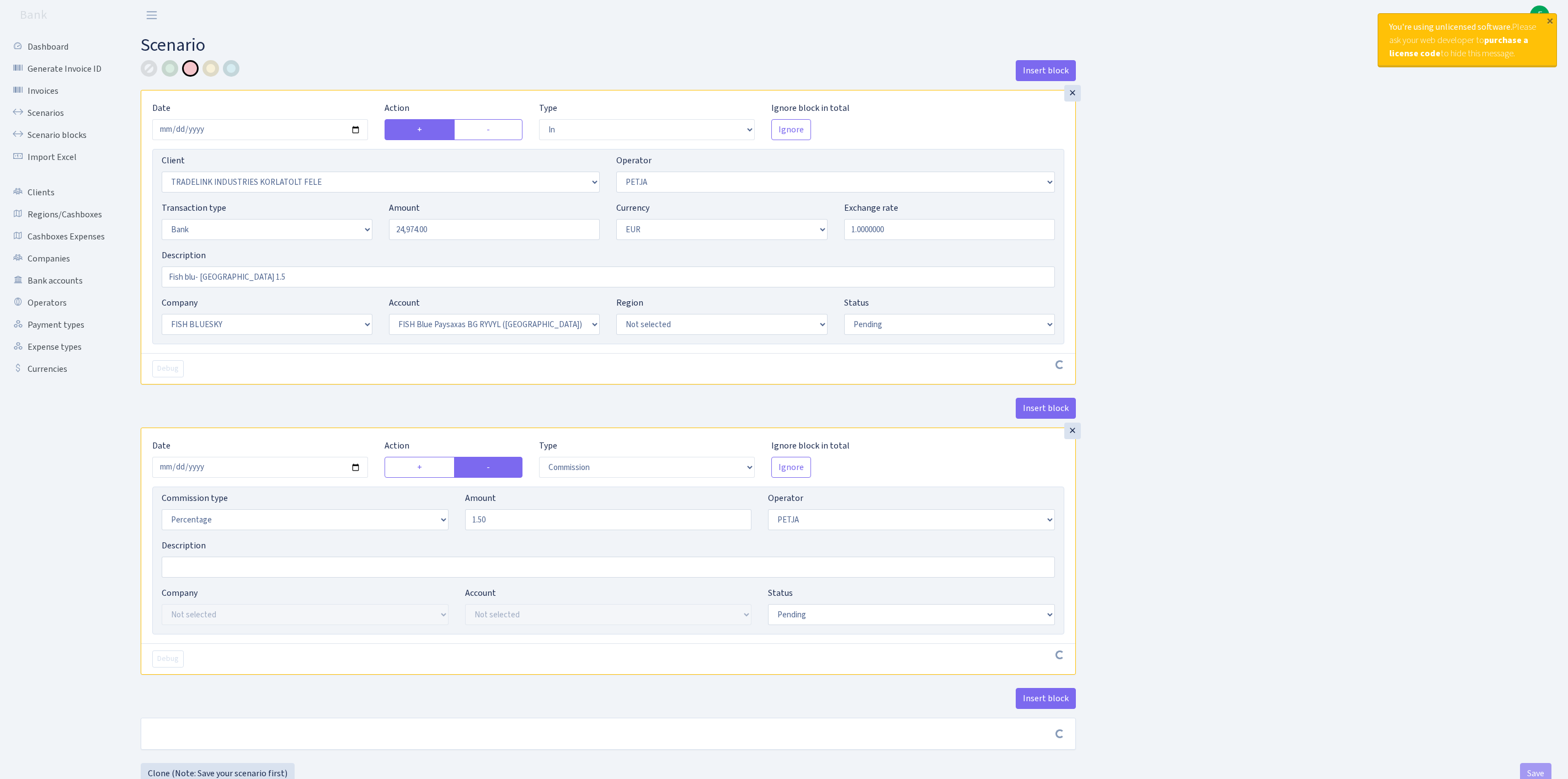
select select "pending"
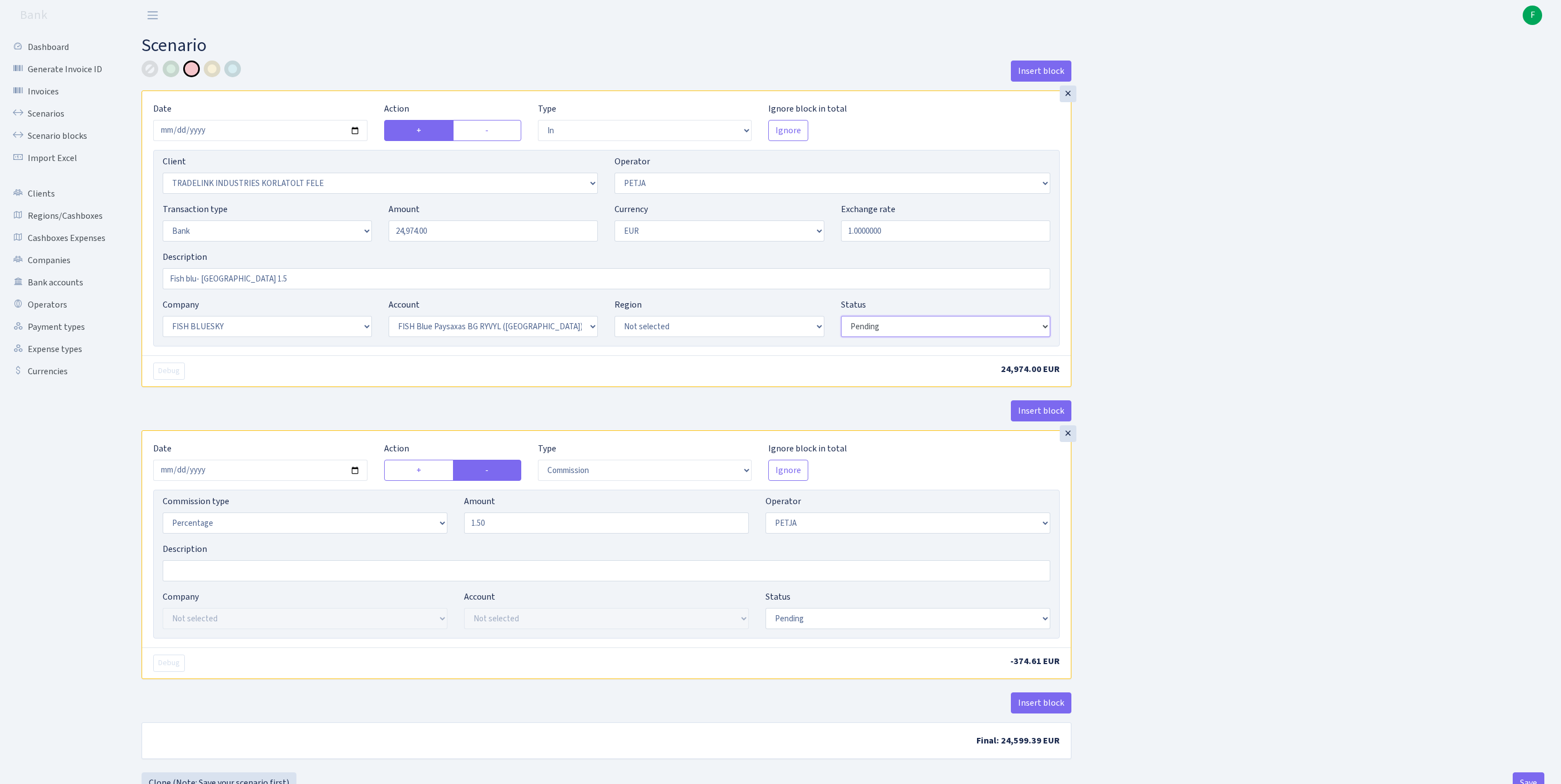
select select "processed"
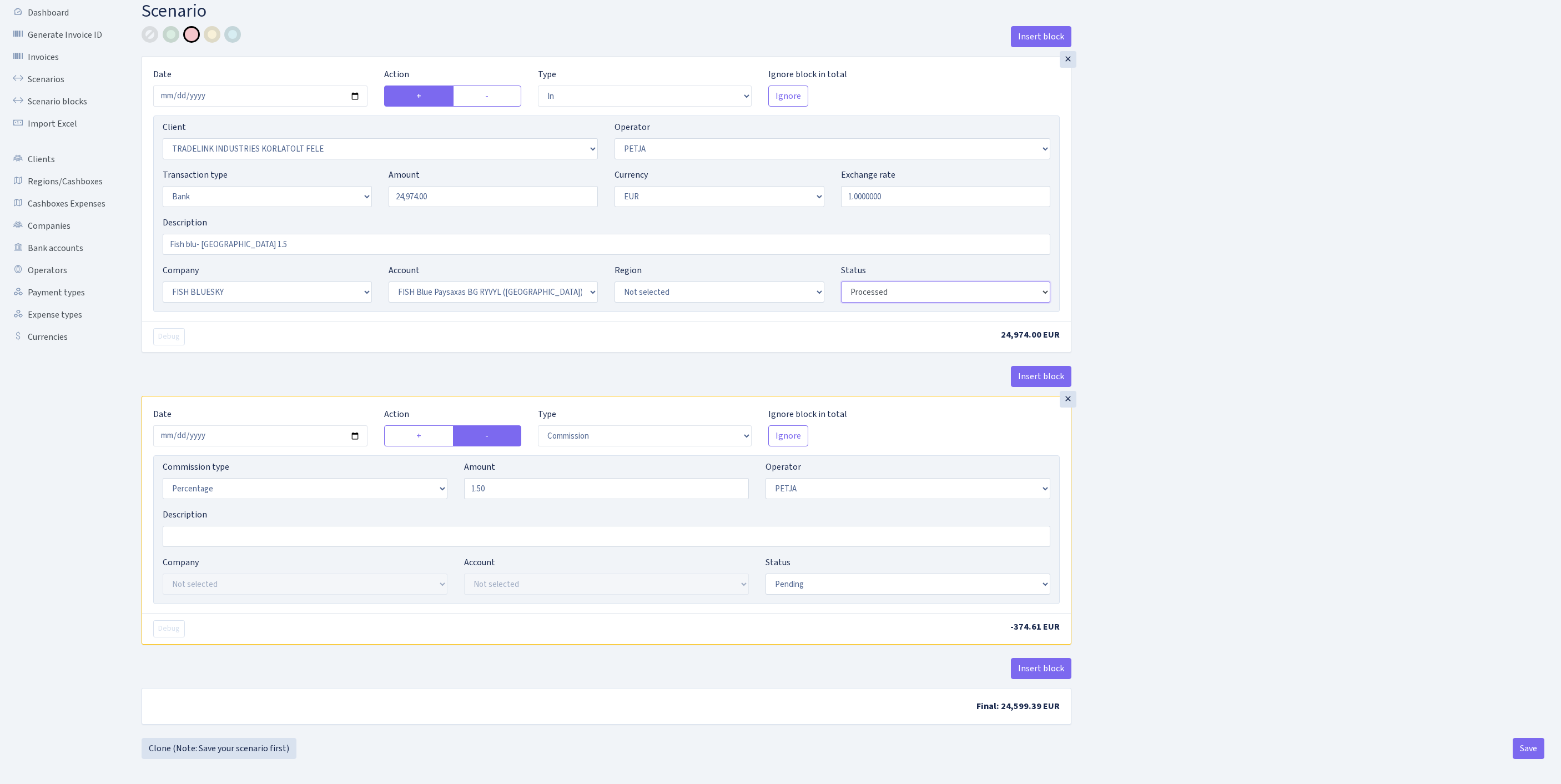
scroll to position [138, 0]
select select "processed"
click at [1528, 754] on button "Save" at bounding box center [1528, 746] width 32 height 21
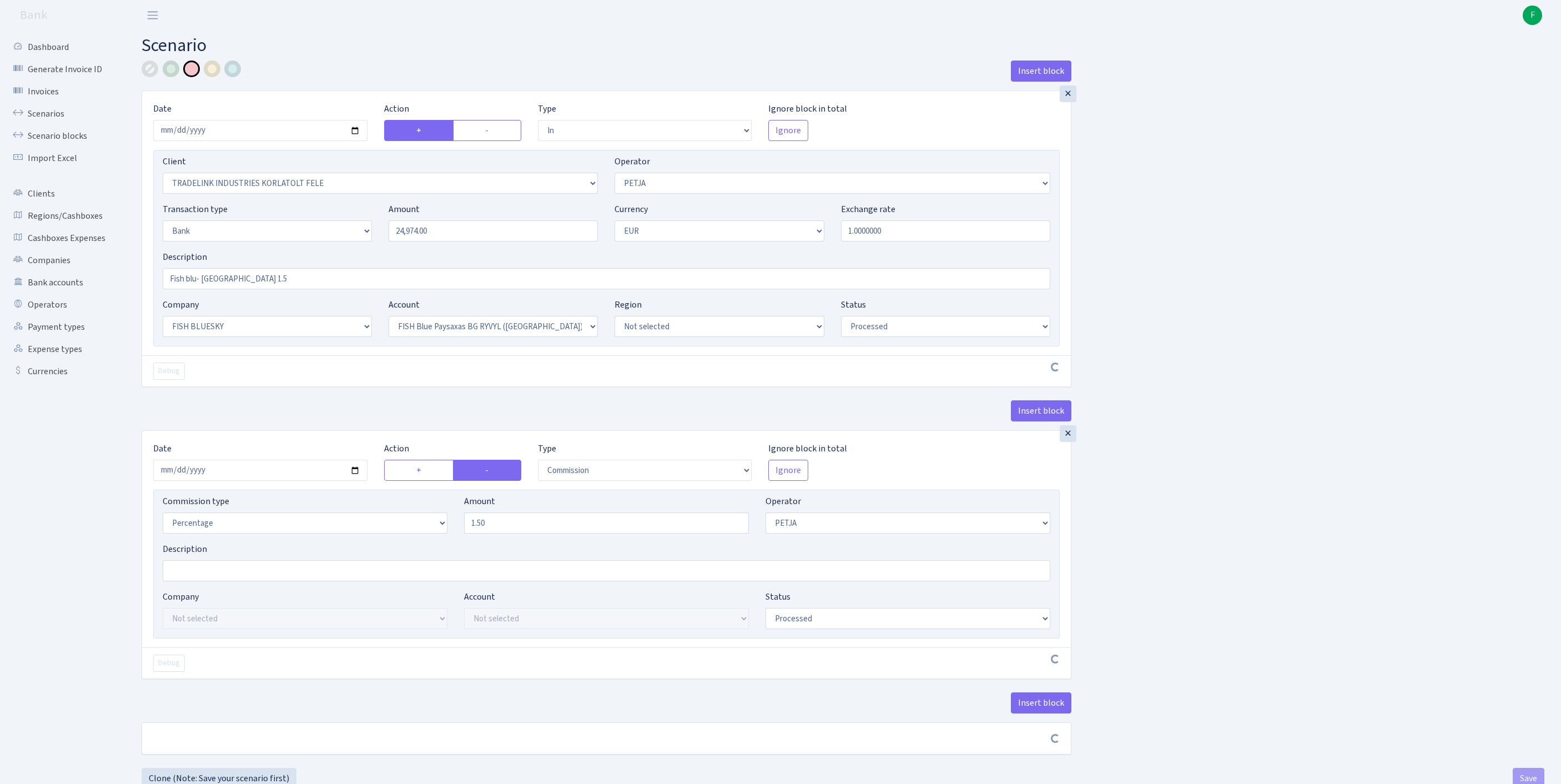
select select "in"
select select "3051"
select select "392"
select select "2"
select select "1"
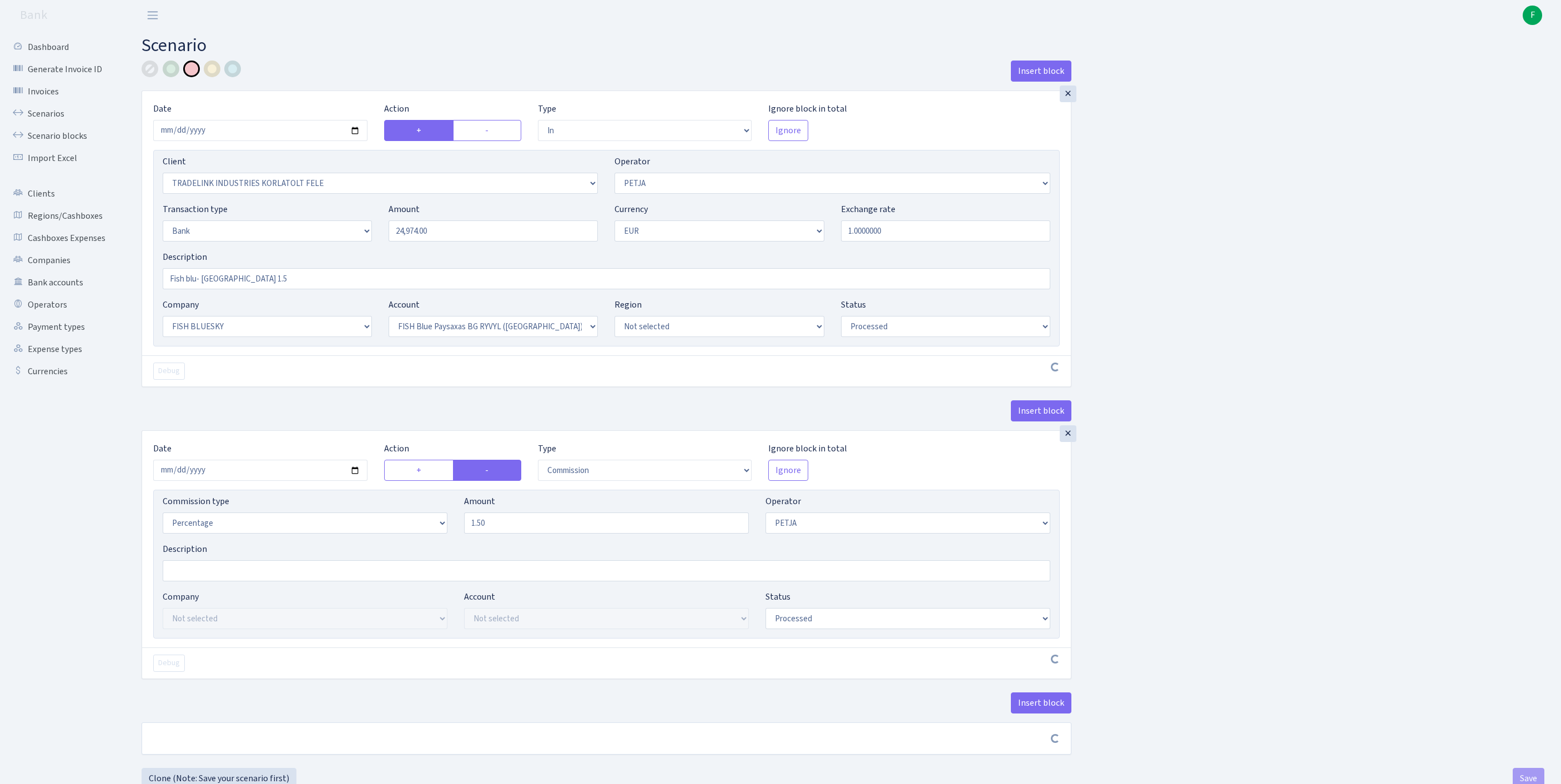
select select "23"
select select "68"
select select "processed"
select select "commission"
select select "392"
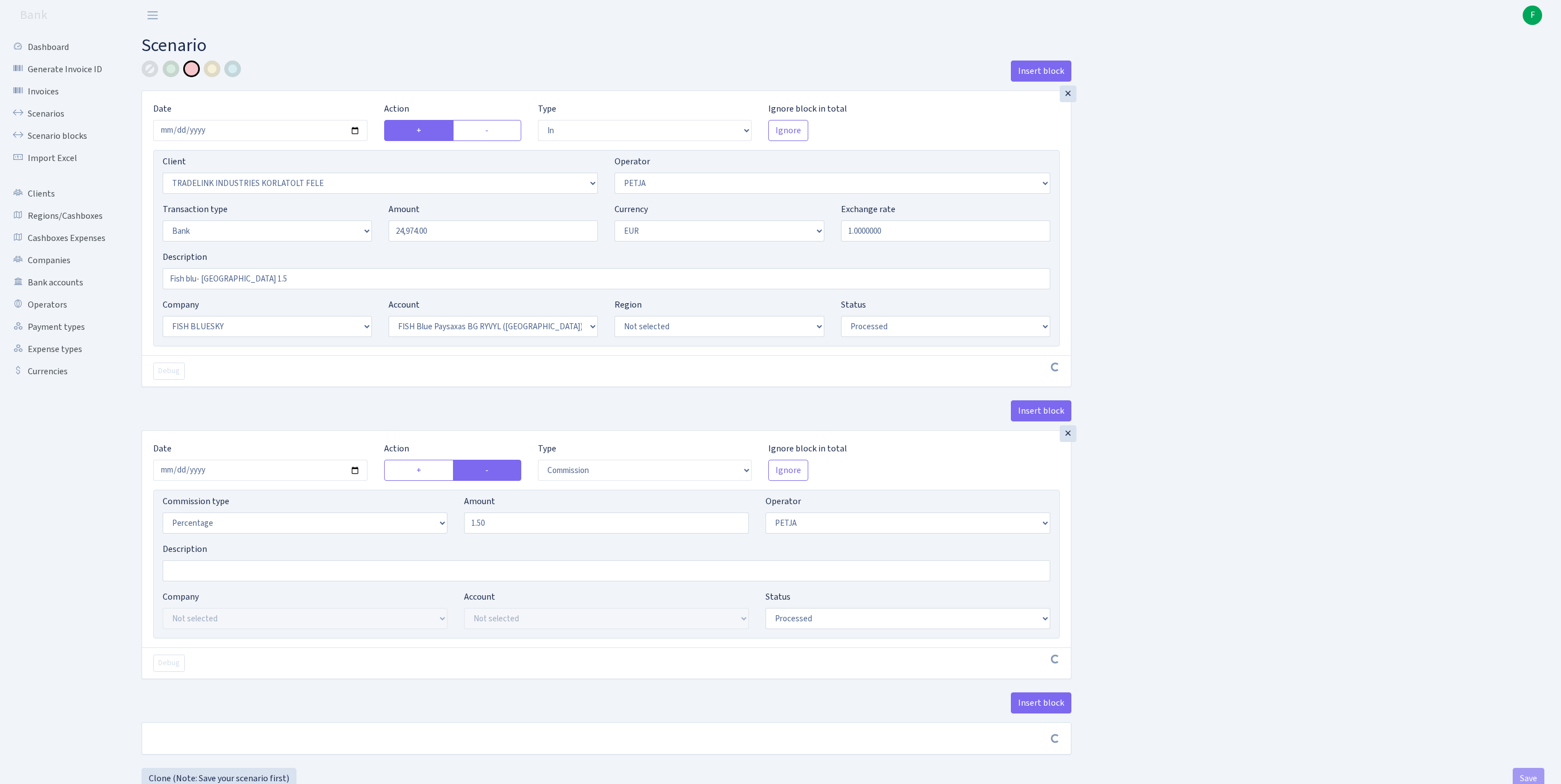
select select "processed"
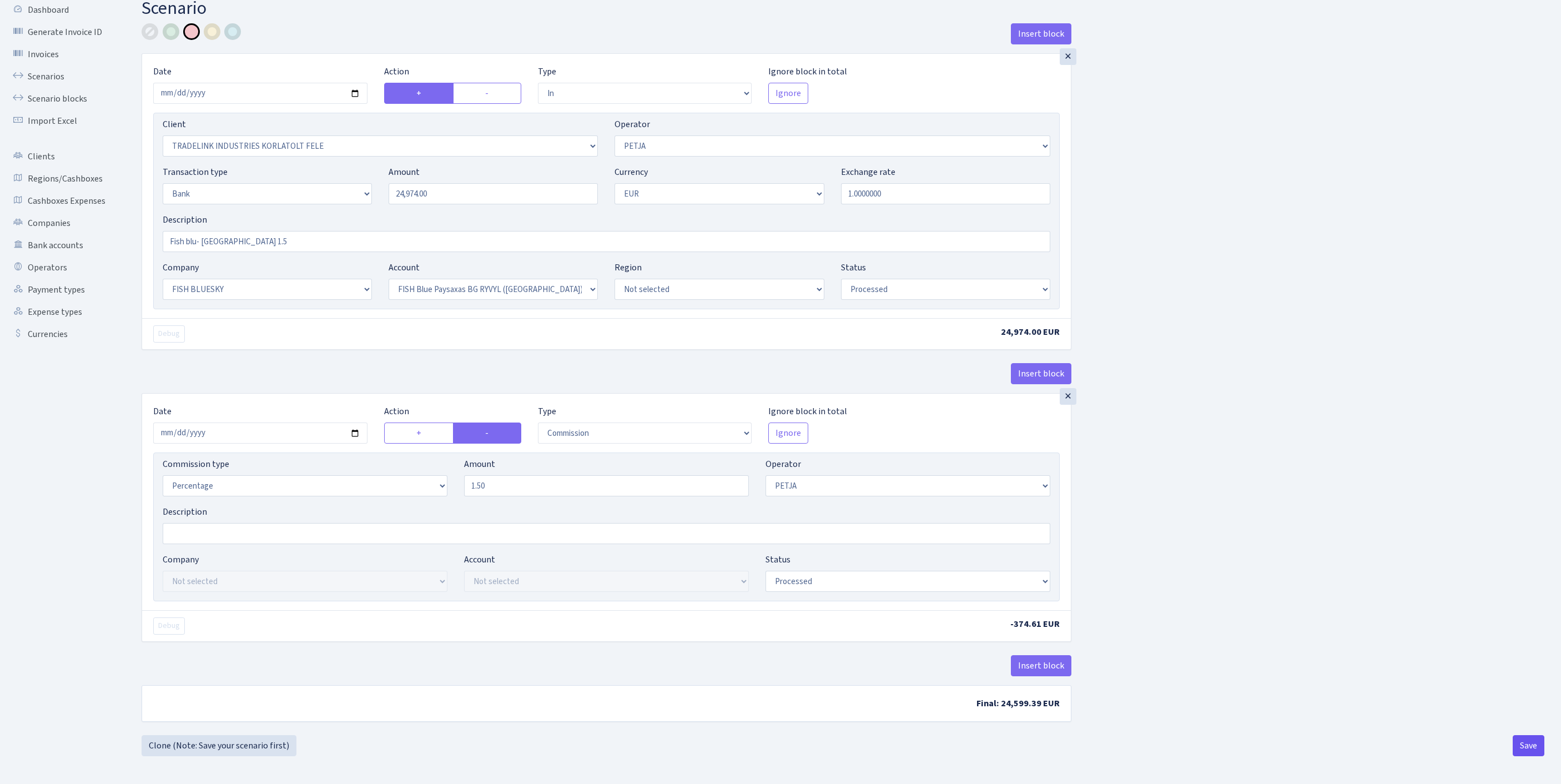
click at [1523, 749] on button "Save" at bounding box center [1528, 746] width 32 height 21
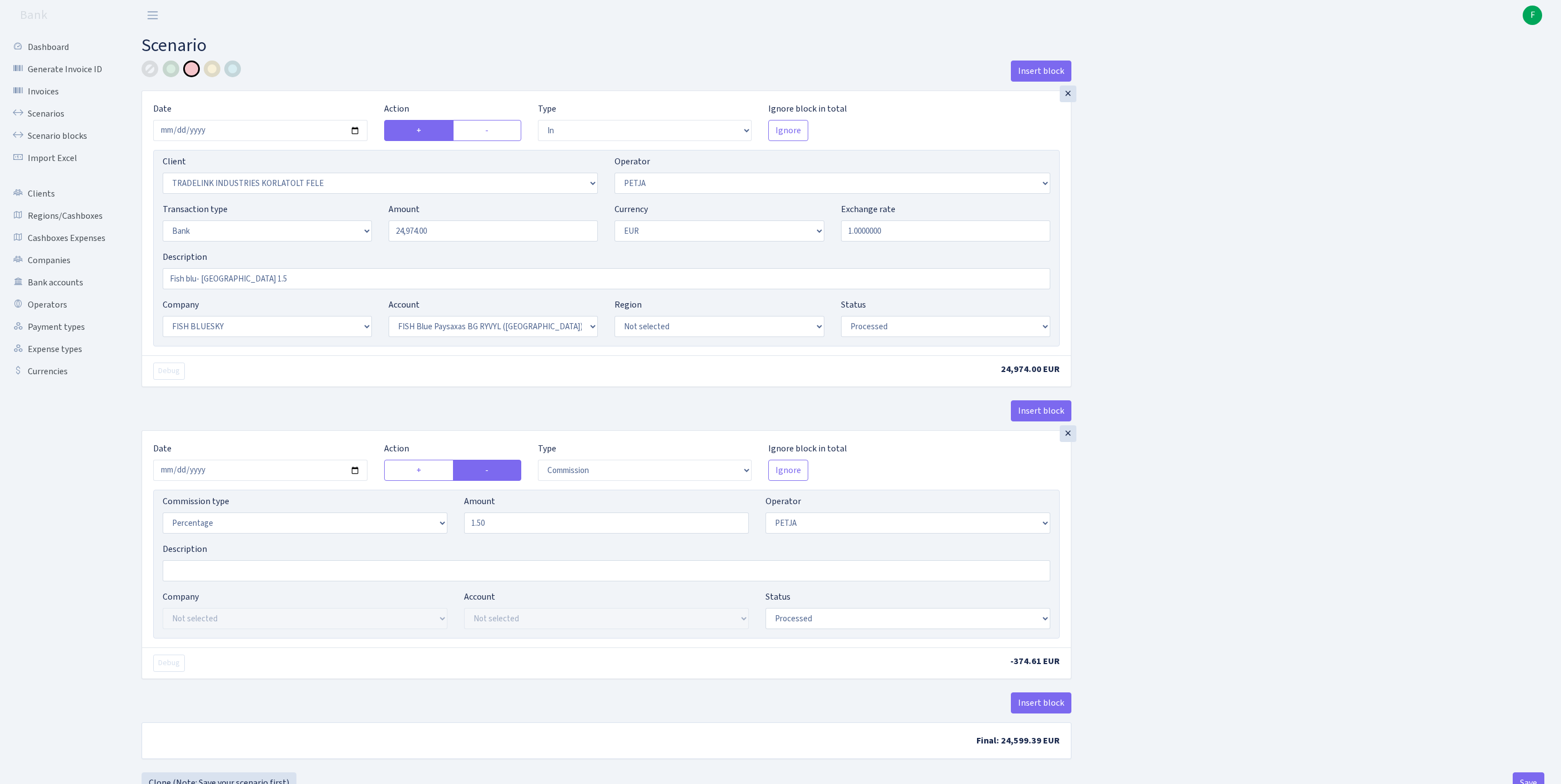
select select "in"
select select "3051"
select select "392"
select select "2"
select select "1"
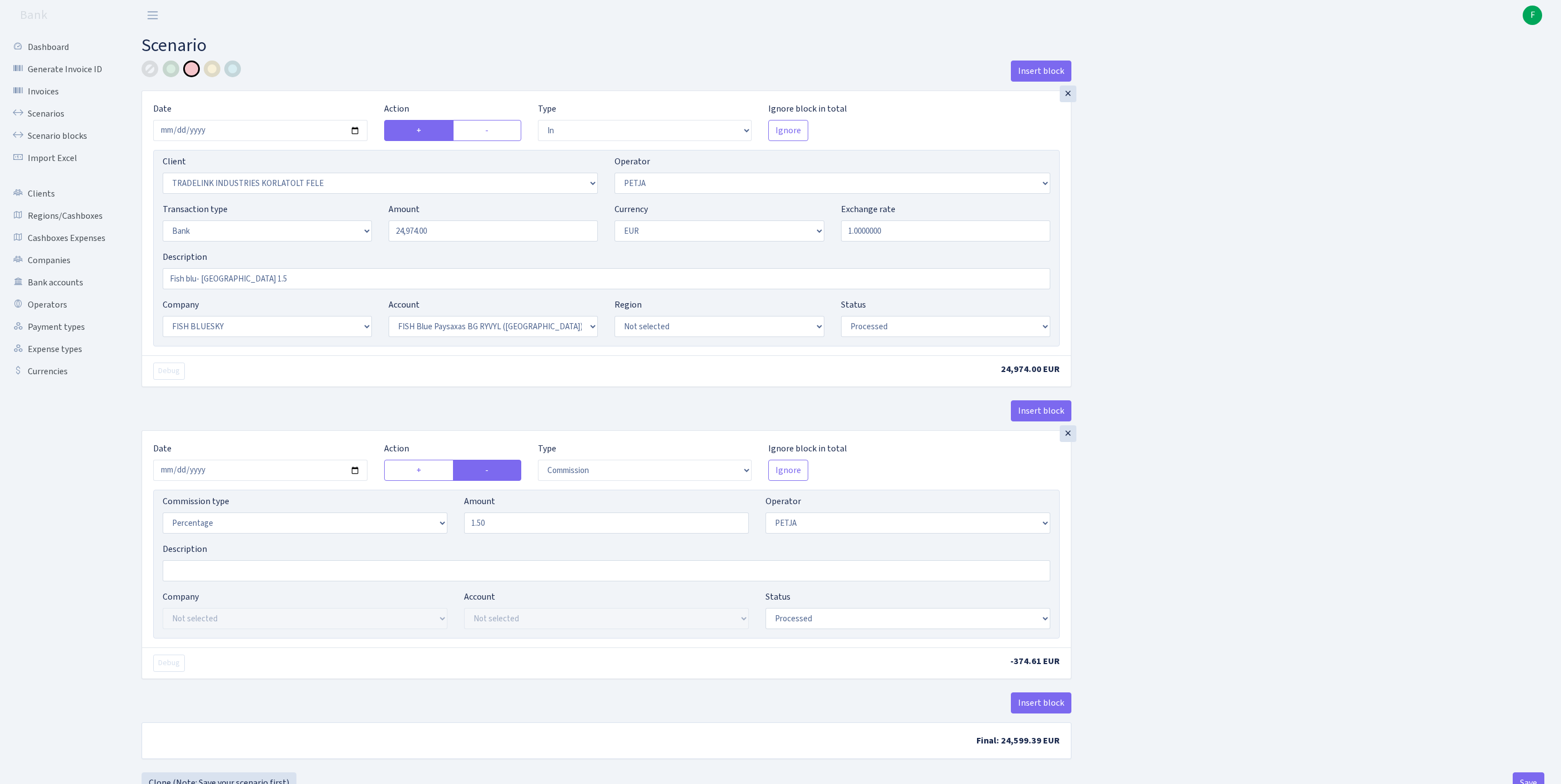
select select "23"
select select "68"
select select "processed"
select select "commission"
select select "392"
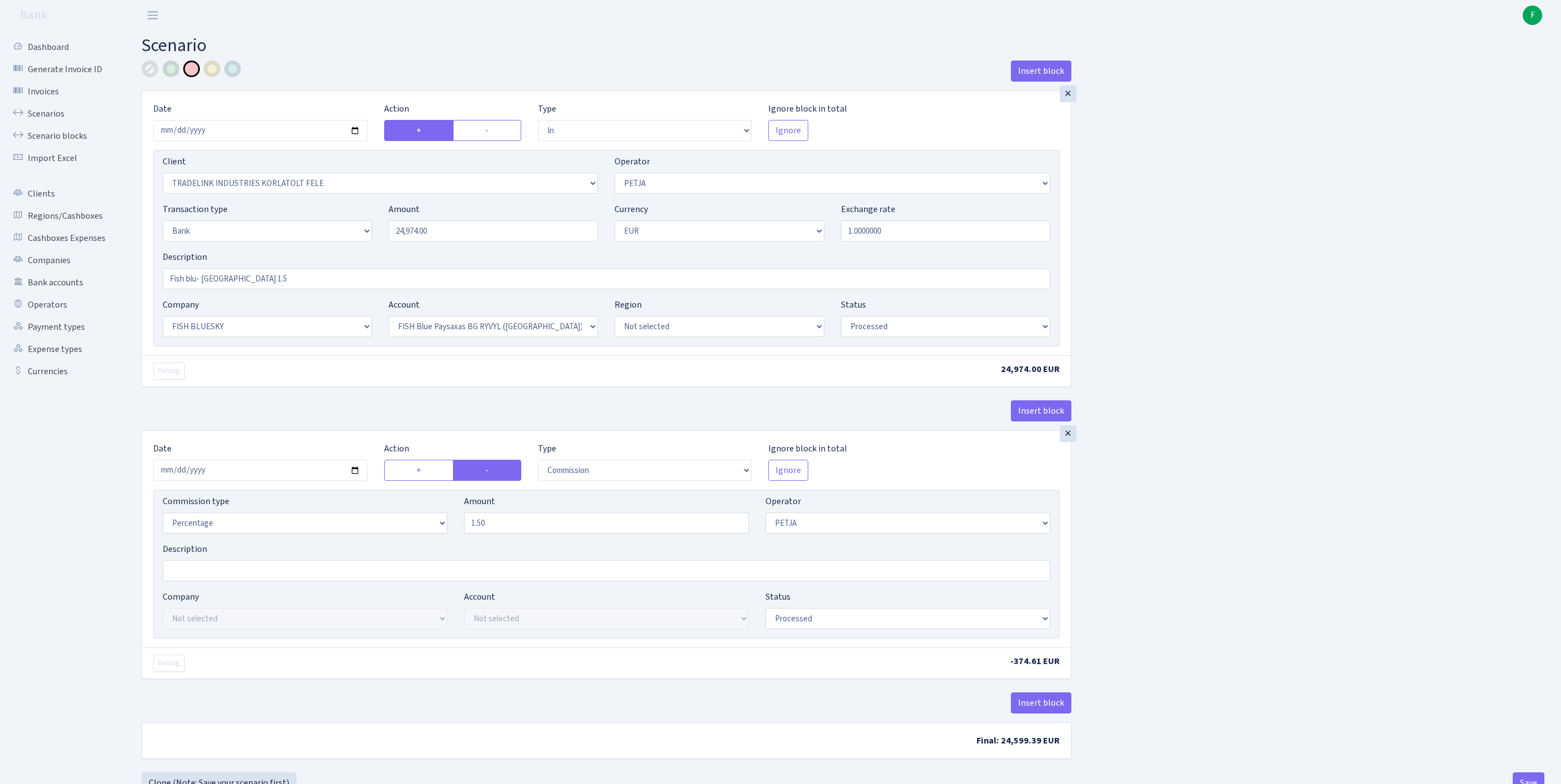
select select "processed"
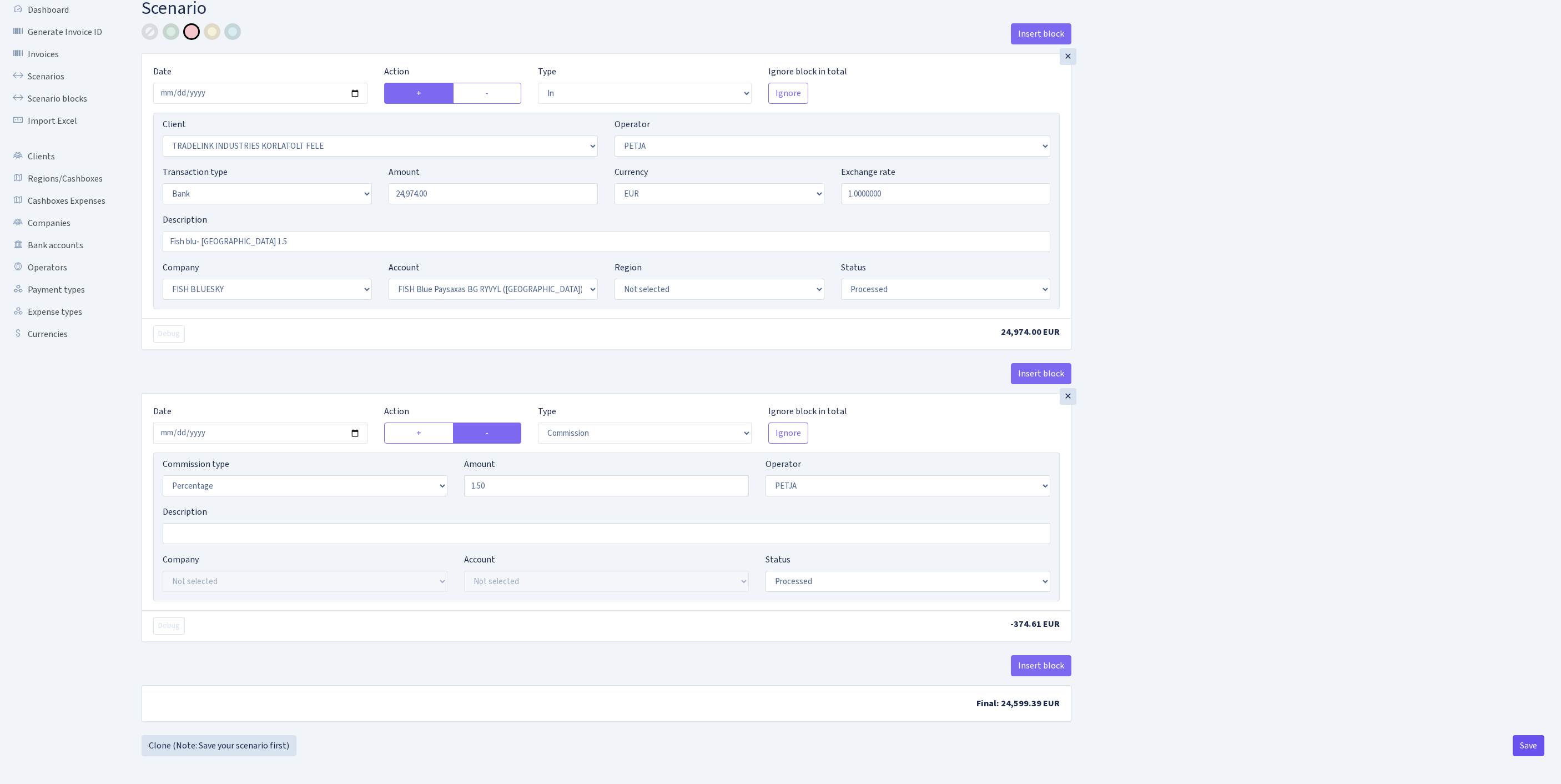
click at [1528, 749] on button "Save" at bounding box center [1528, 746] width 32 height 21
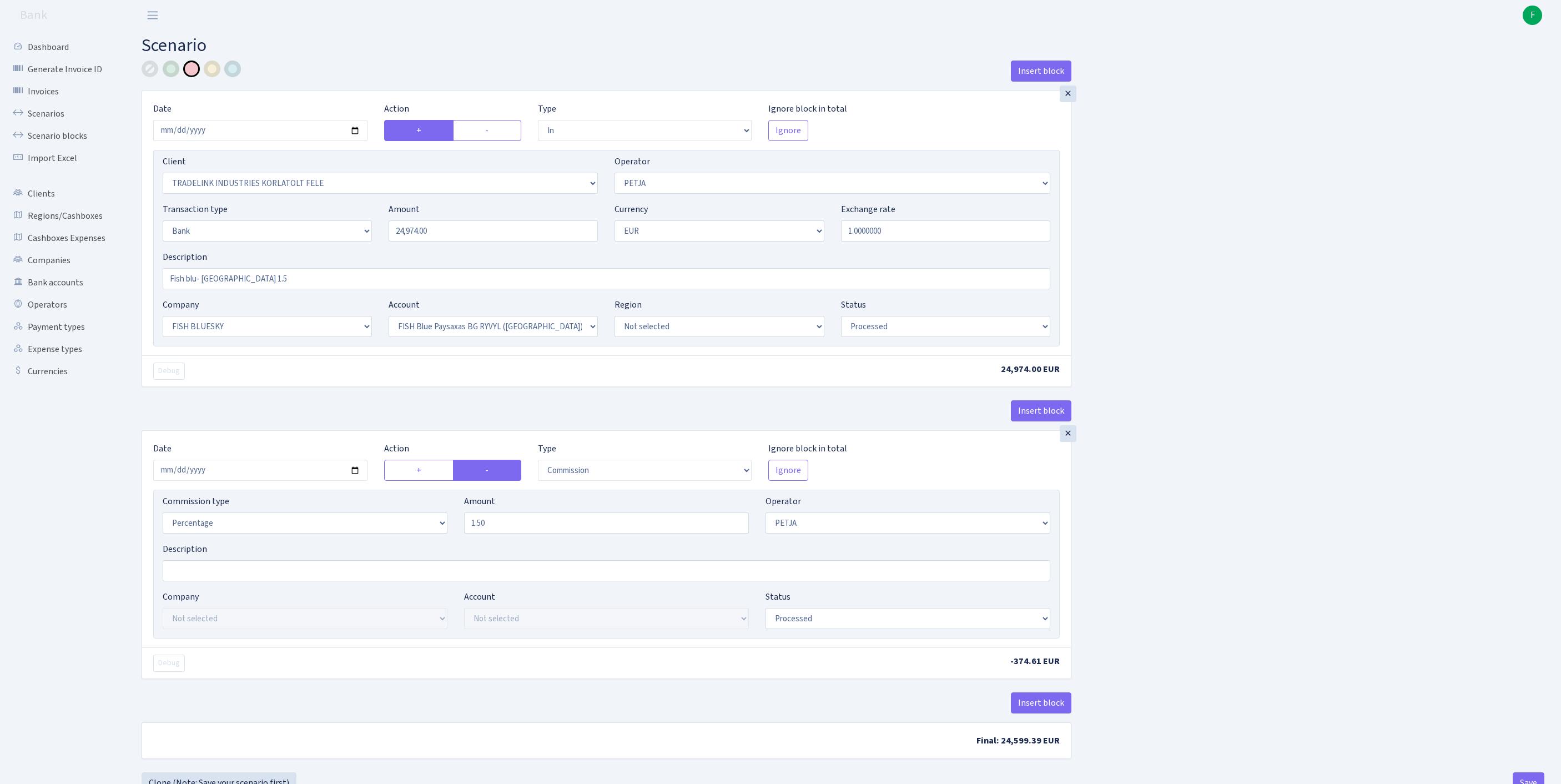
select select "in"
select select "3051"
select select "392"
select select "2"
select select "1"
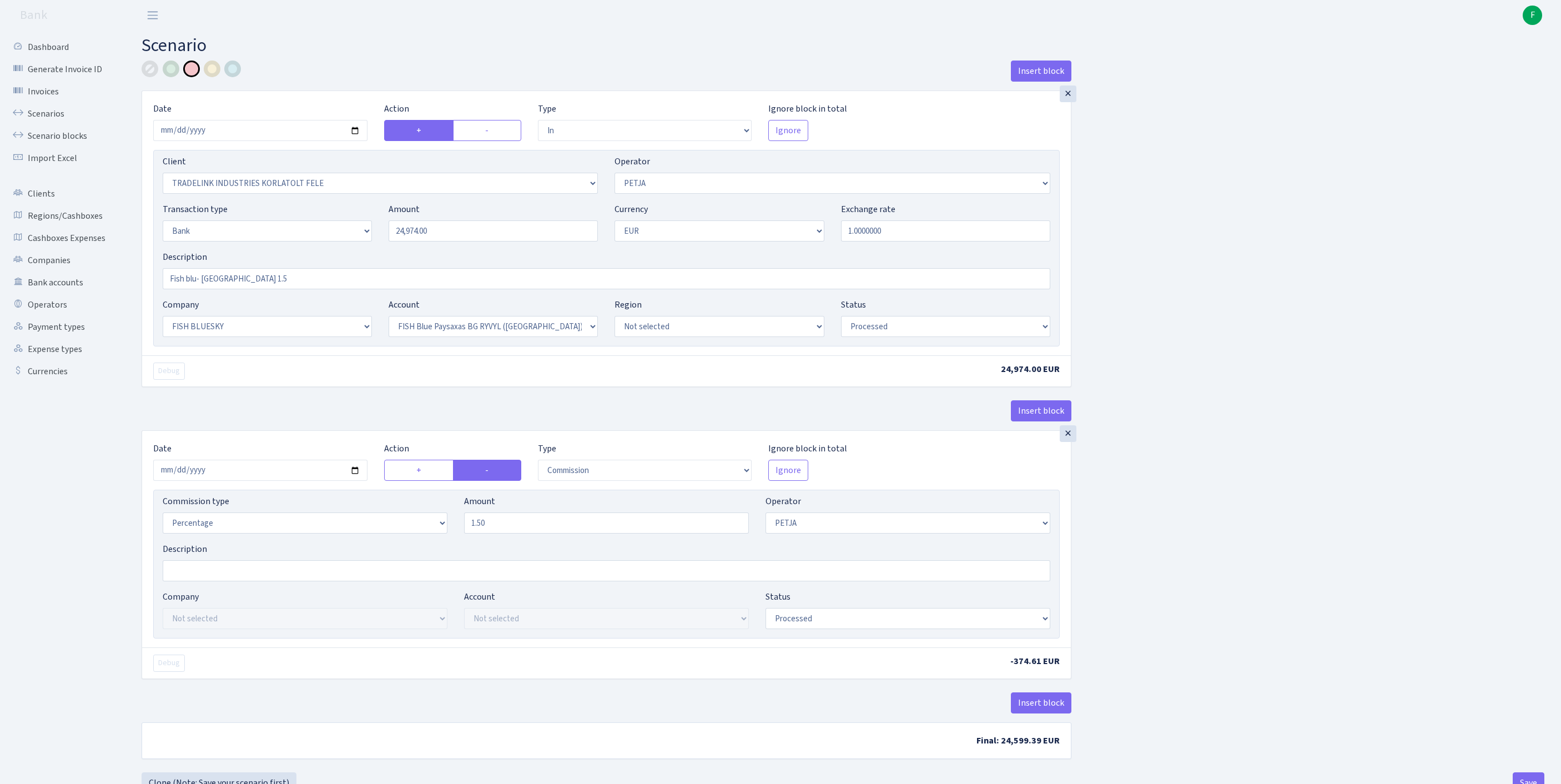
select select "23"
select select "68"
select select "processed"
select select "commission"
select select "392"
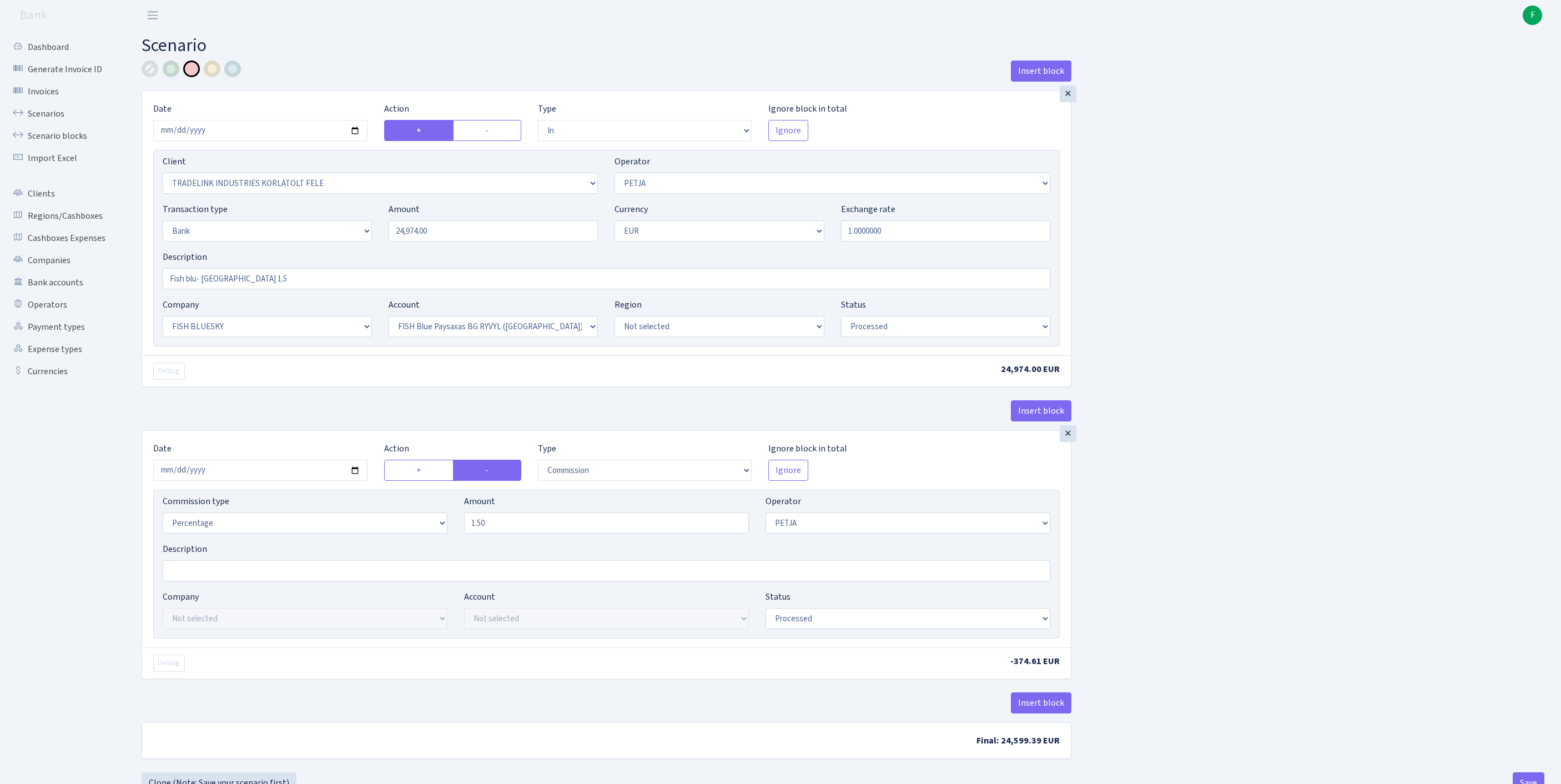
select select "processed"
click at [1247, 418] on div "Insert block × Date 2025-08-21 Action + - Type --- In Out Commission Field requ…" at bounding box center [843, 416] width 1420 height 712
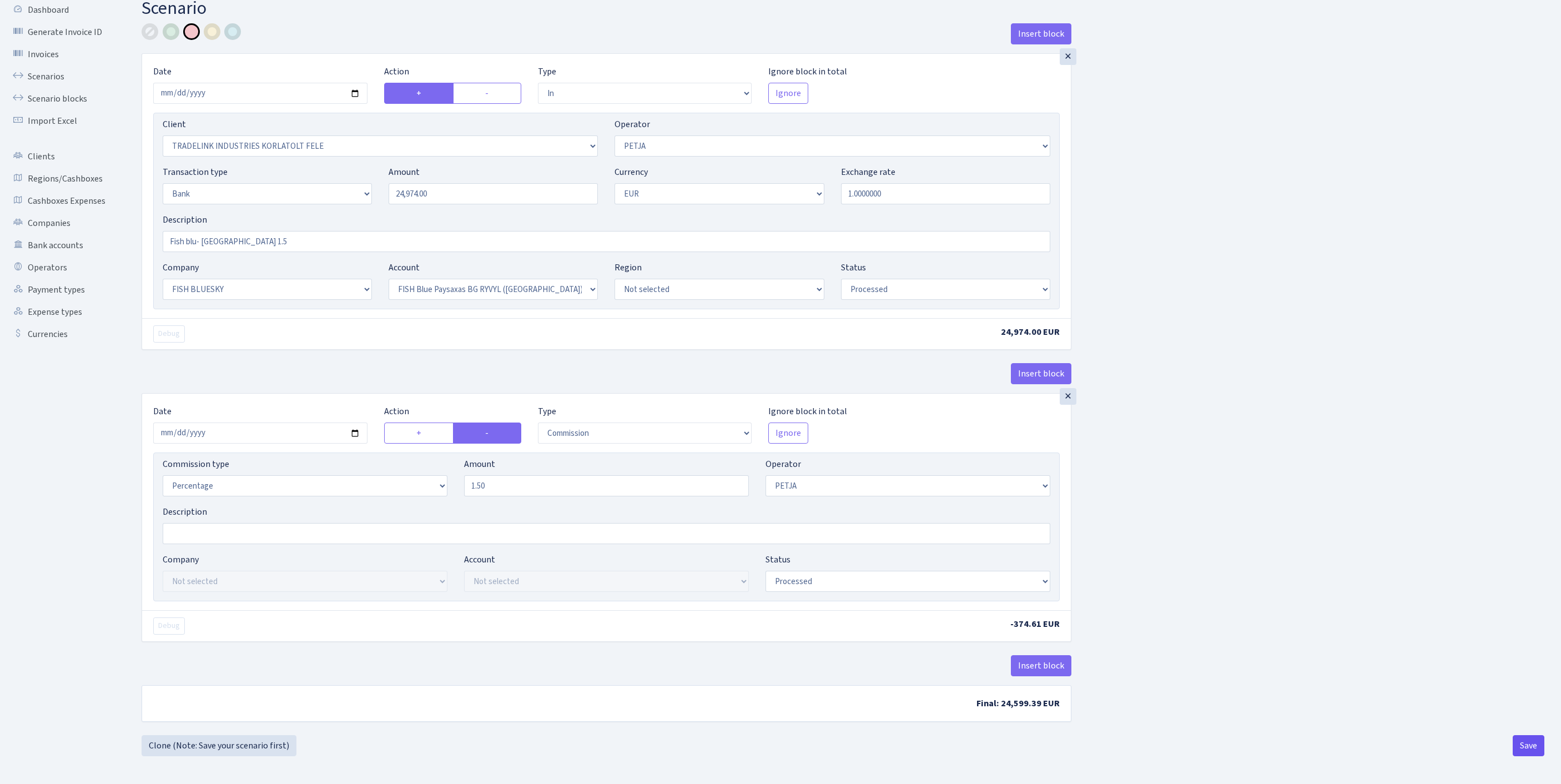
click at [1523, 745] on button "Save" at bounding box center [1528, 746] width 32 height 21
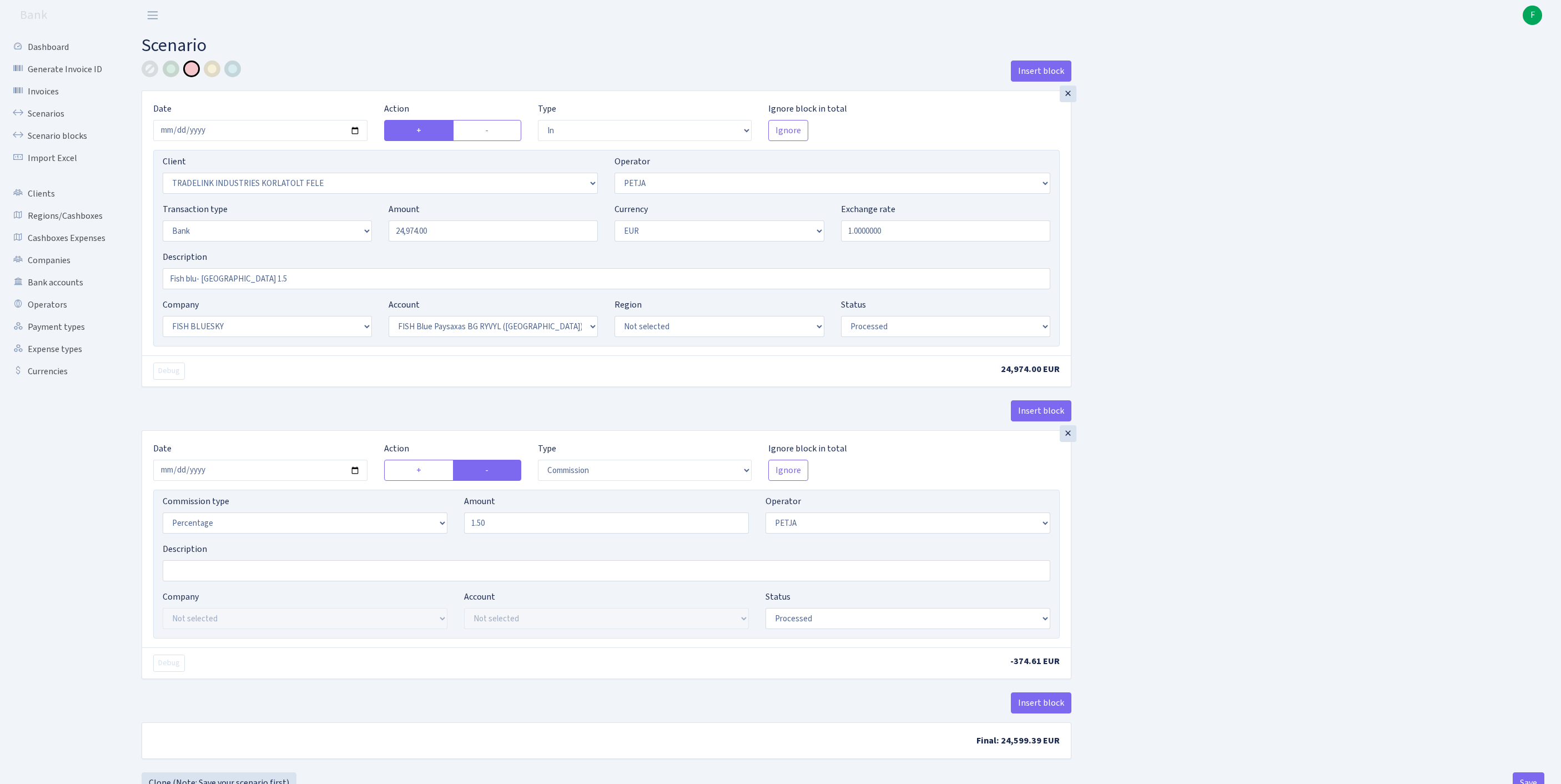
select select "in"
select select "3051"
select select "392"
select select "2"
select select "1"
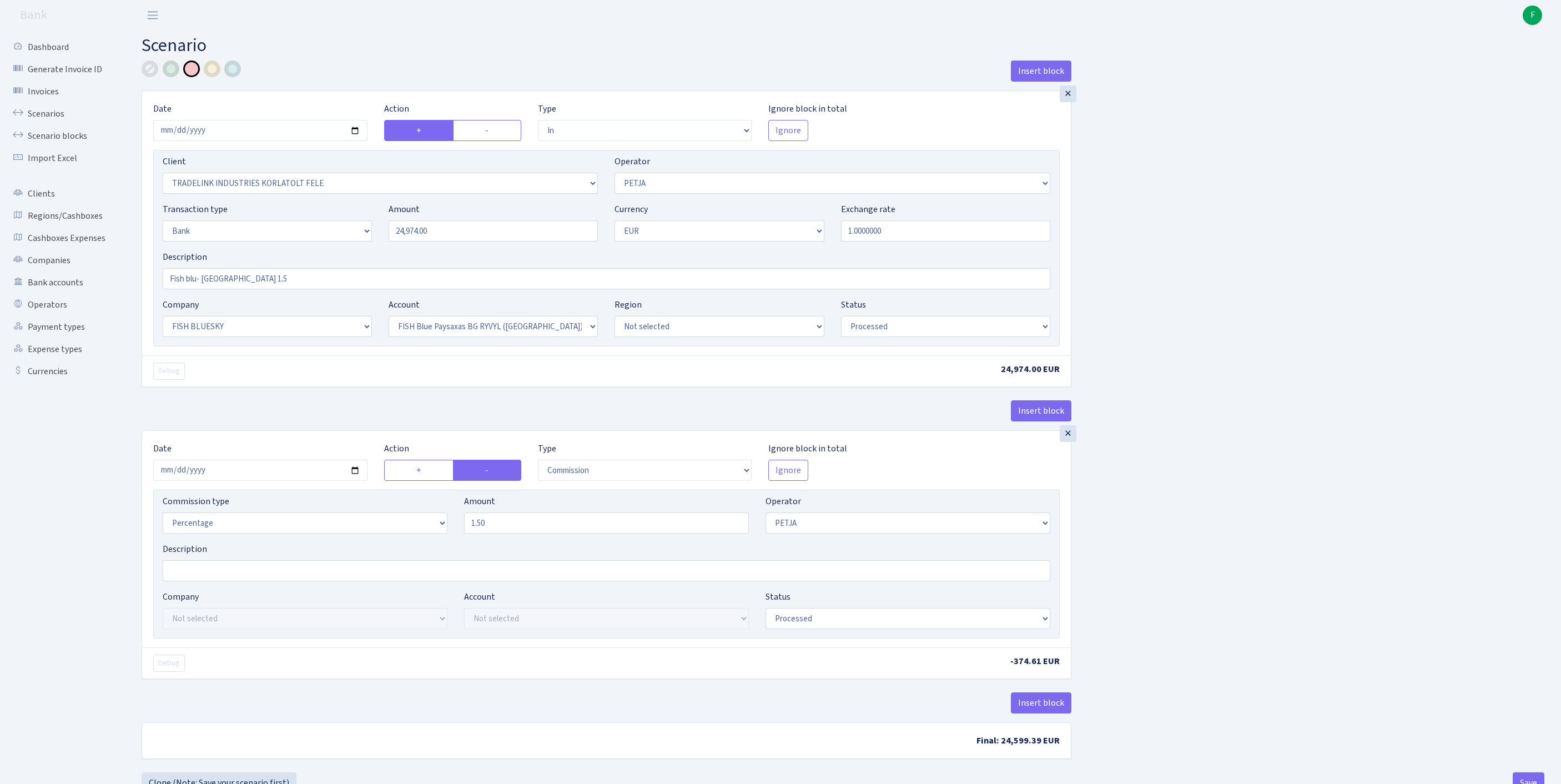
select select "23"
select select "68"
select select "processed"
select select "commission"
select select "392"
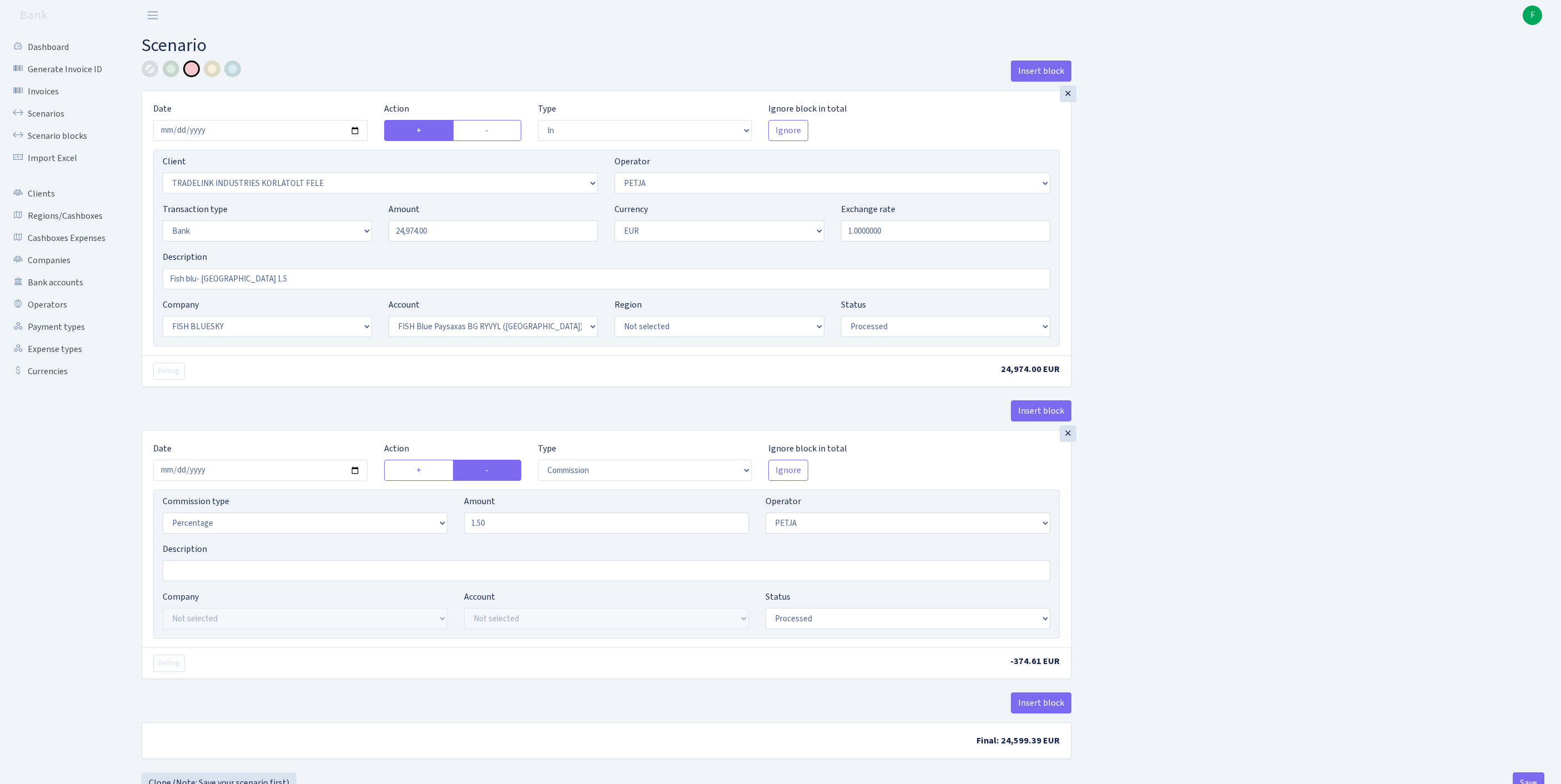
select select "processed"
click at [47, 316] on link "Operators" at bounding box center [61, 305] width 111 height 22
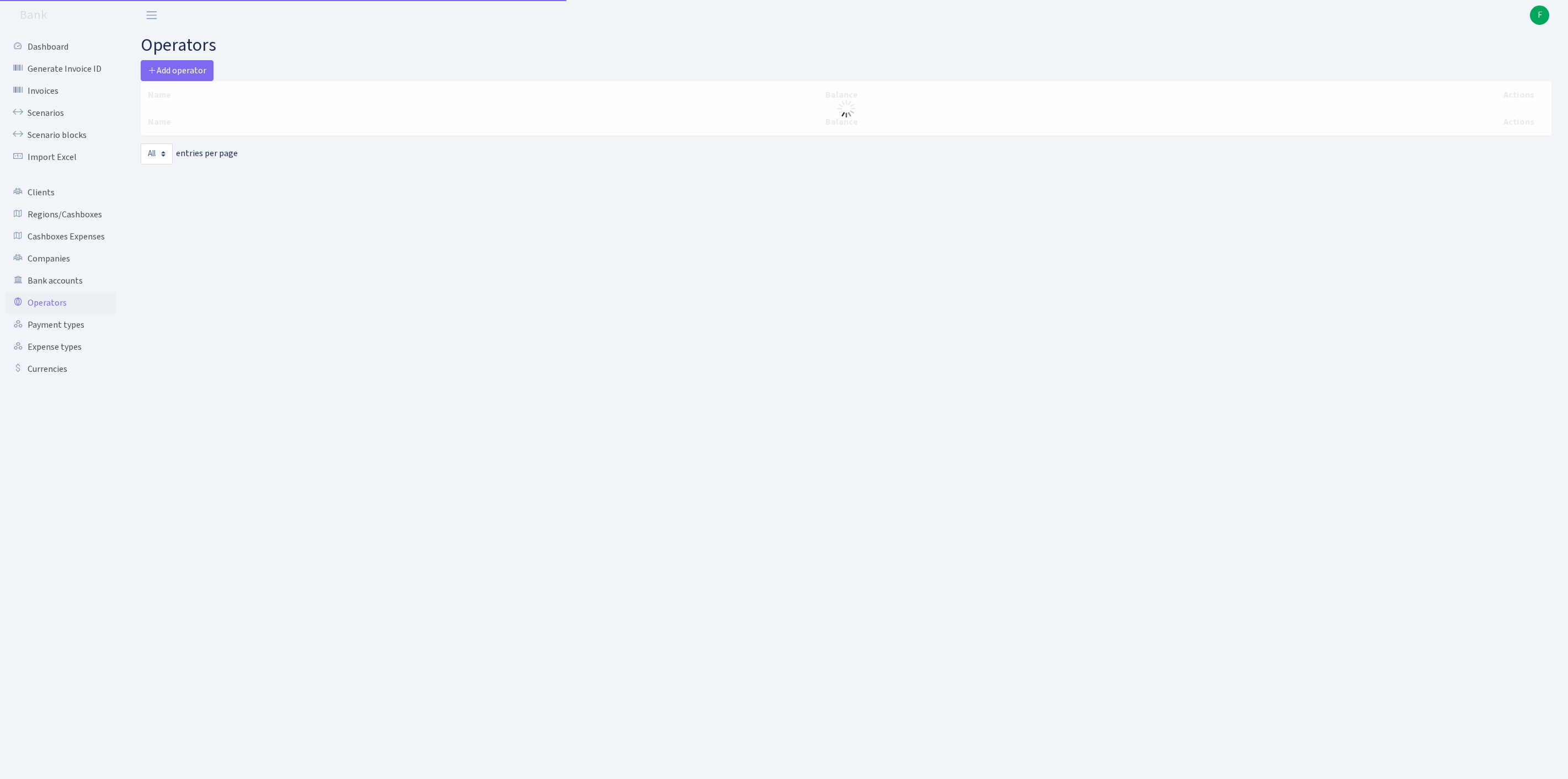
select select "-1"
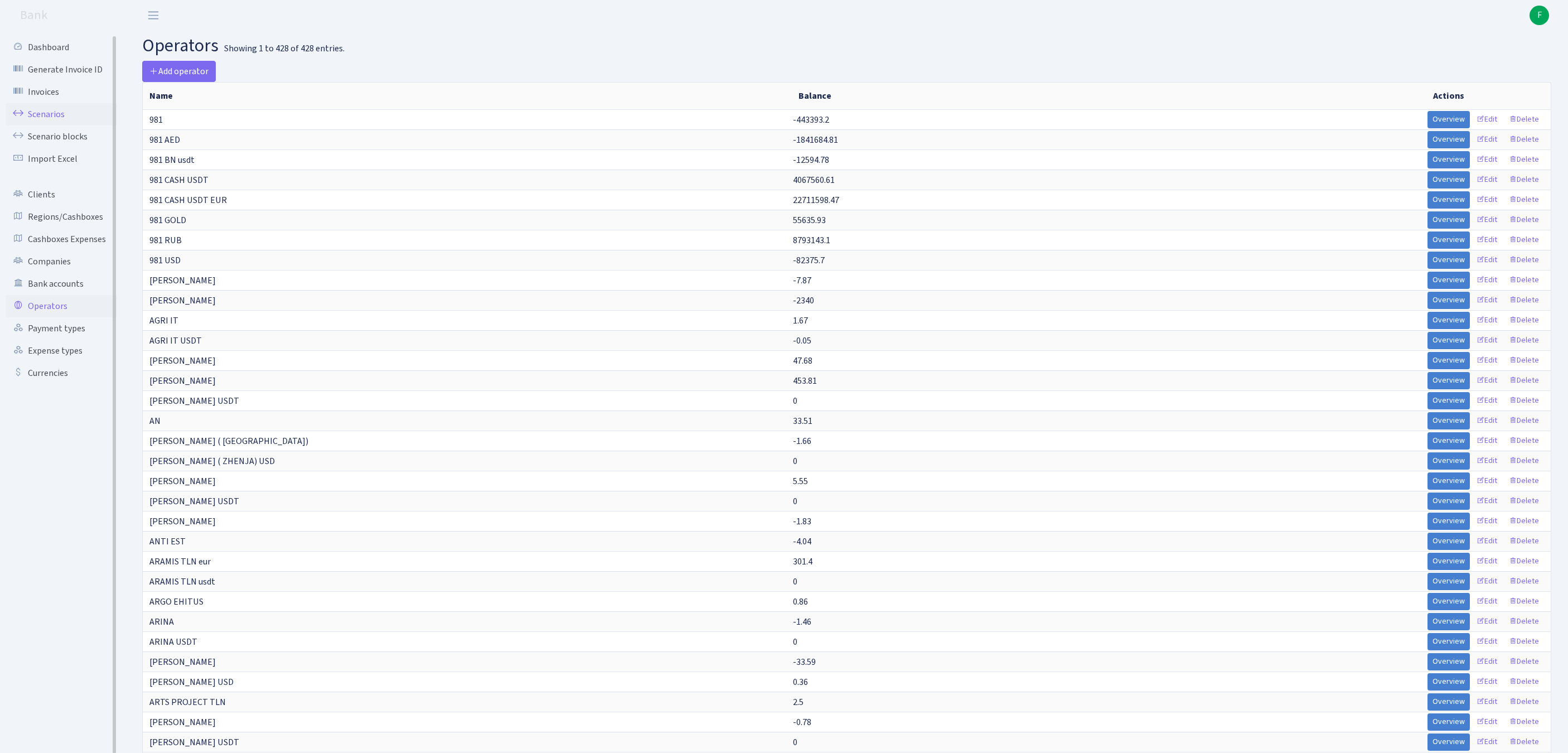
click at [51, 119] on link "Scenarios" at bounding box center [62, 115] width 111 height 22
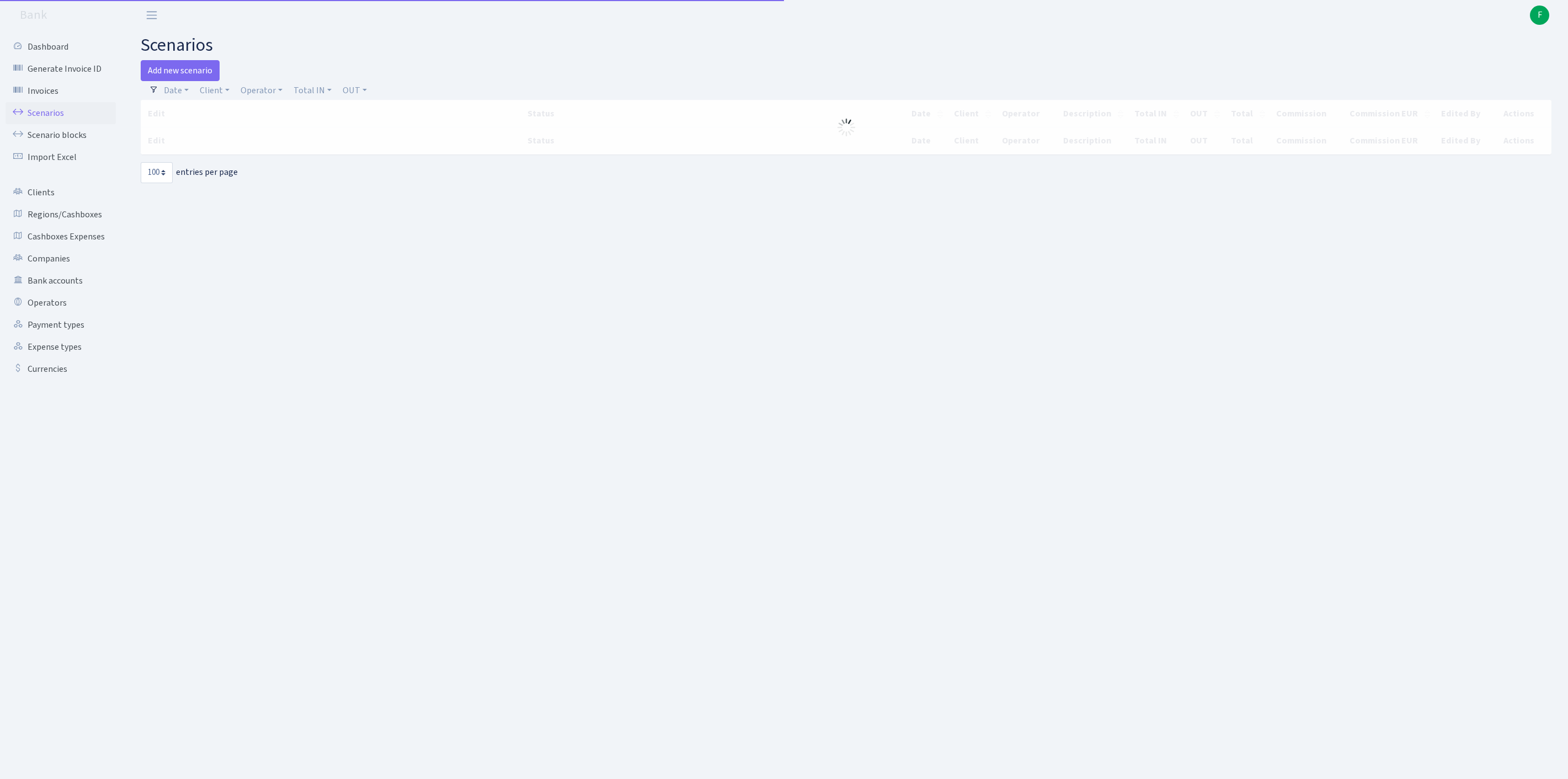
select select "100"
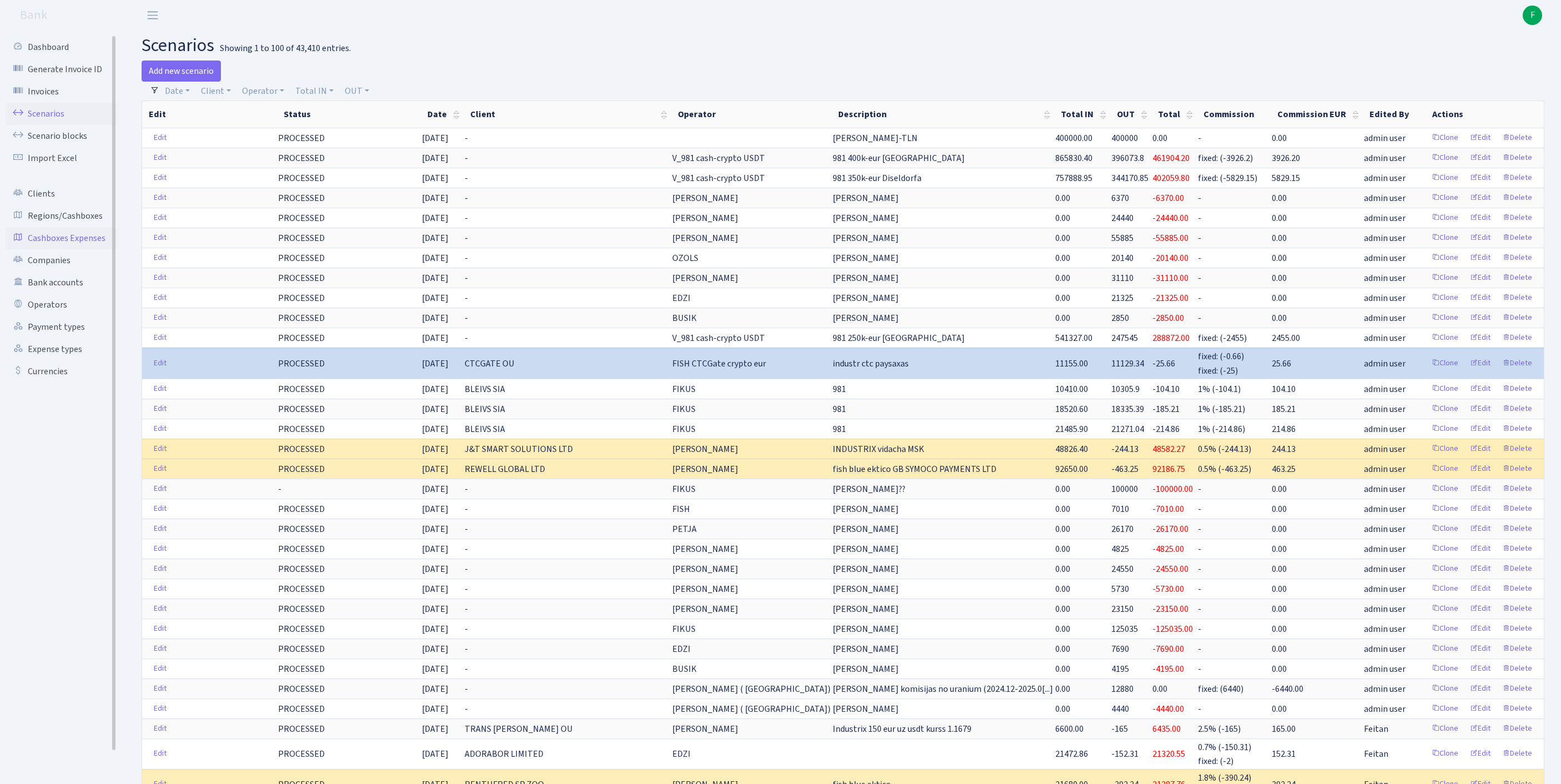
click at [55, 249] on link "Cashboxes Expenses" at bounding box center [61, 238] width 111 height 22
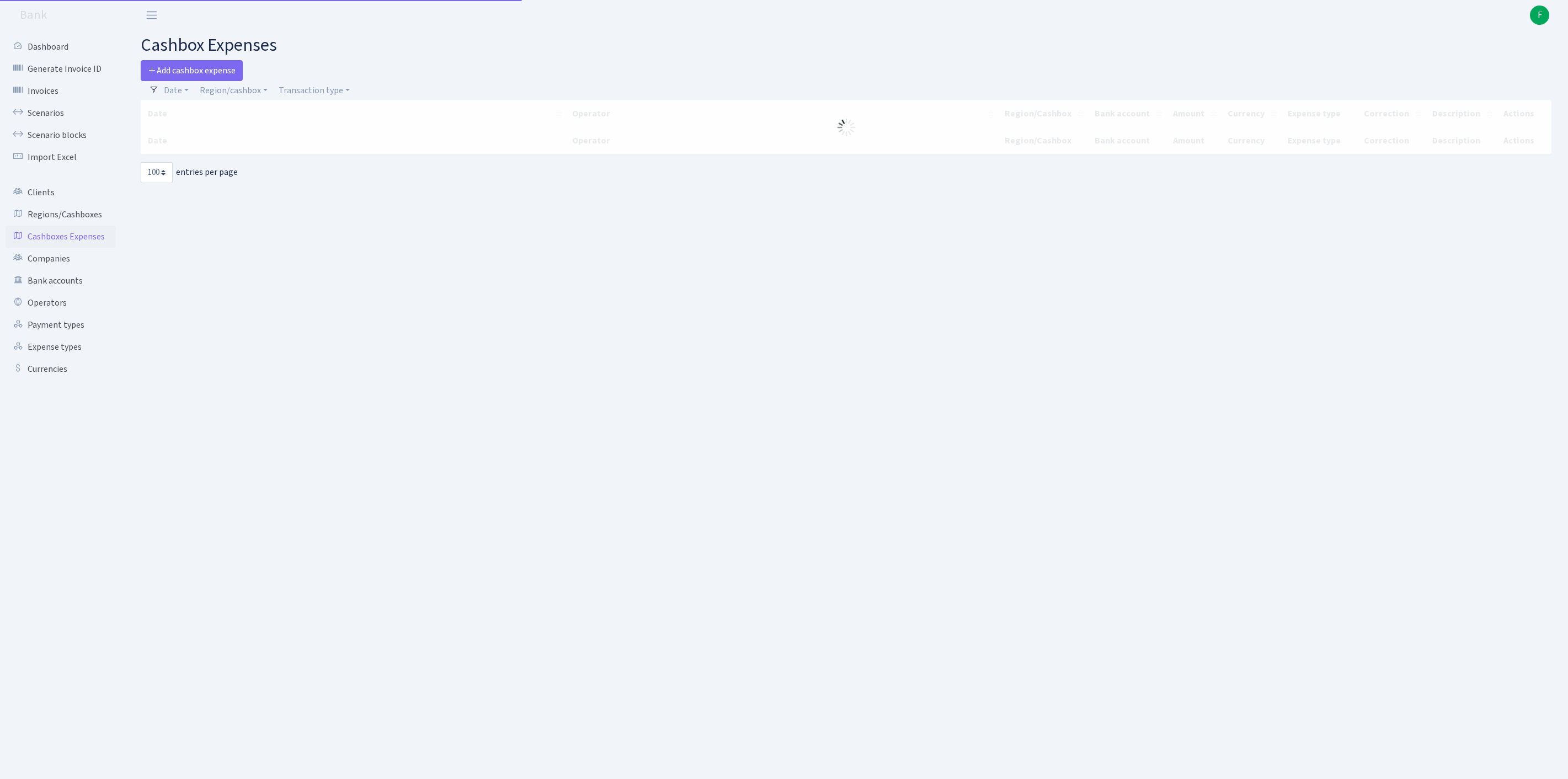
select select "100"
